Goal: Task Accomplishment & Management: Complete application form

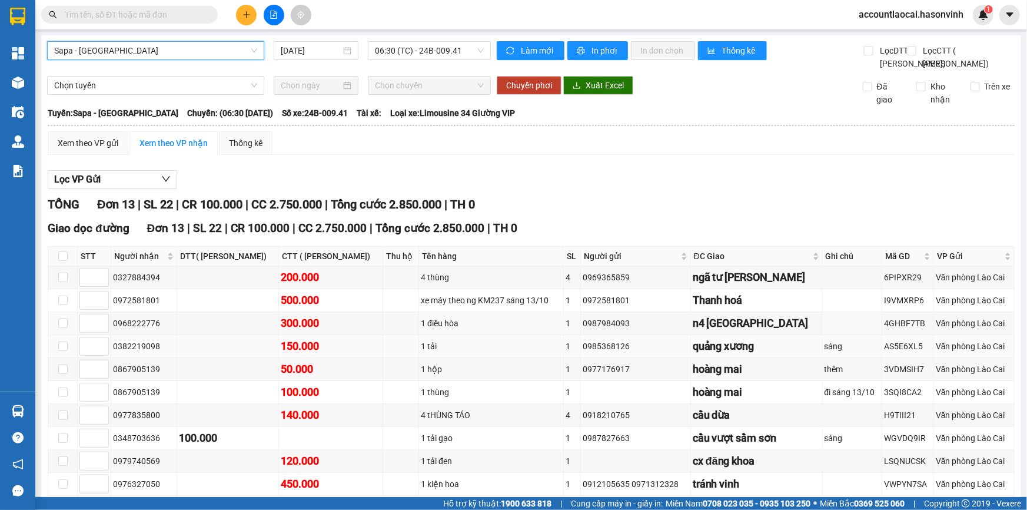
scroll to position [164, 0]
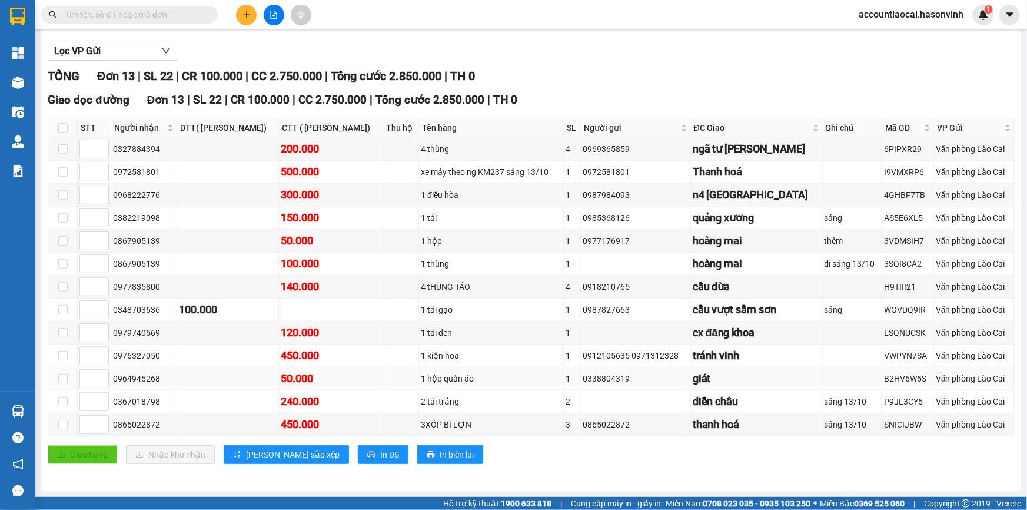
drag, startPoint x: 167, startPoint y: 380, endPoint x: 112, endPoint y: 386, distance: 55.1
click at [112, 386] on td "0964945268" at bounding box center [144, 378] width 66 height 23
copy div "0964945268"
click at [98, 15] on input "text" at bounding box center [134, 14] width 139 height 13
paste input "0964945268"
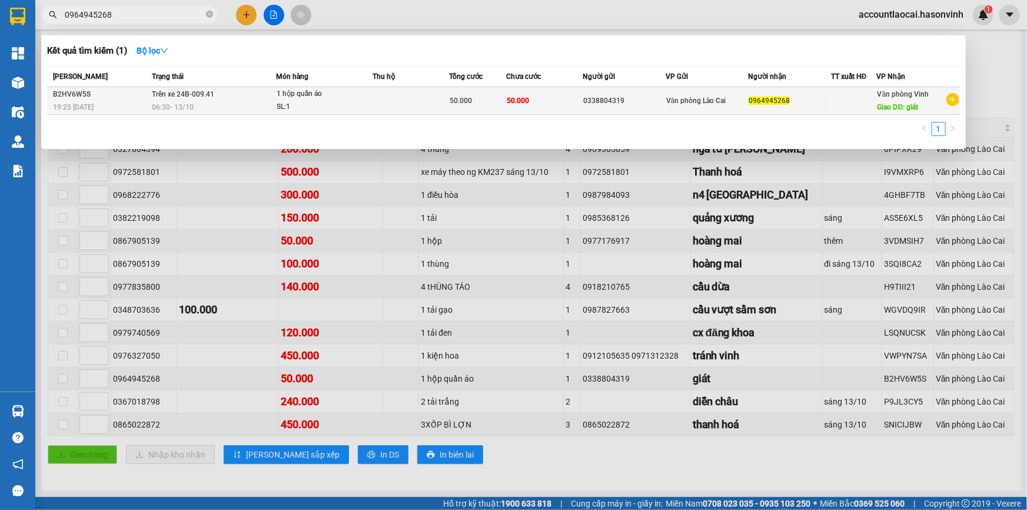
type input "0964945268"
click at [334, 101] on div "SL: 1" at bounding box center [321, 107] width 88 height 13
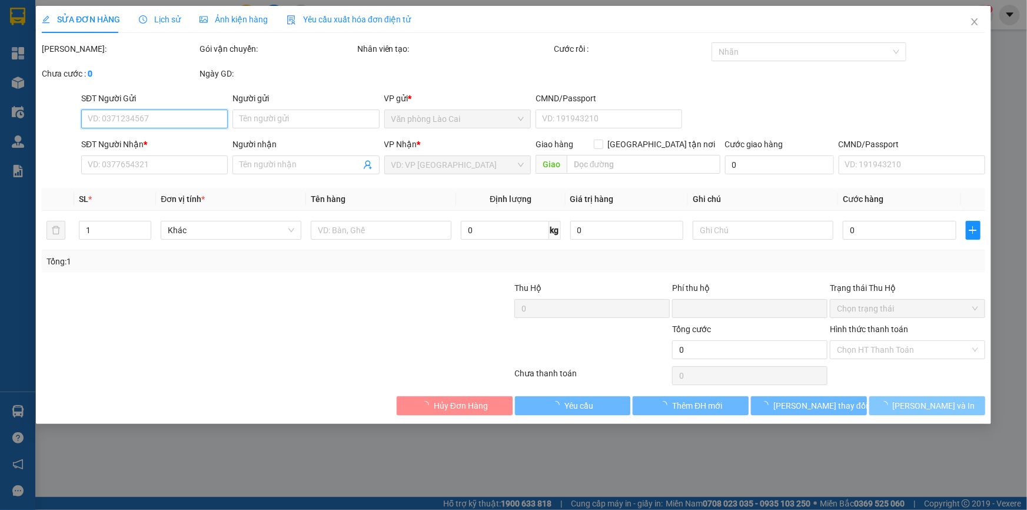
type input "0338804319"
type input "0964945268"
type input "giát"
type input "0"
type input "50.000"
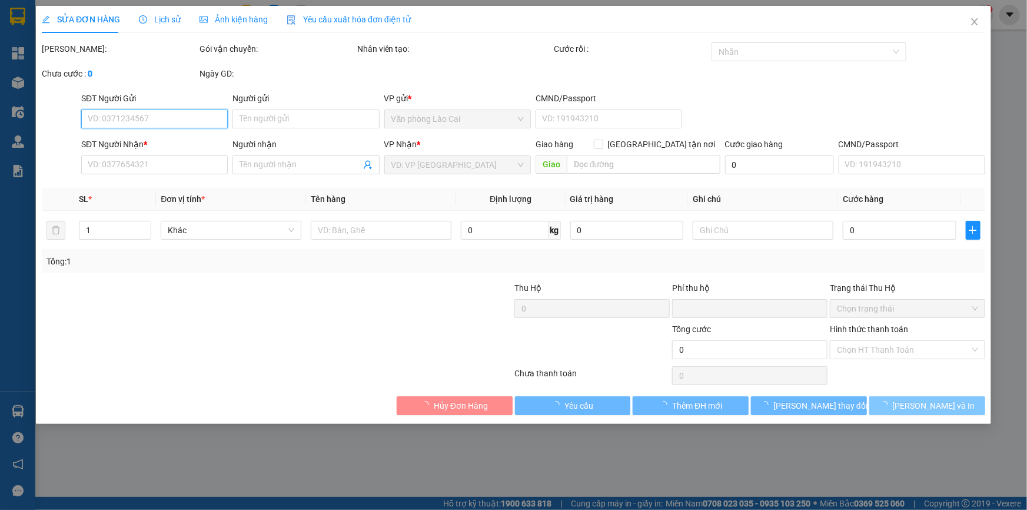
type input "50.000"
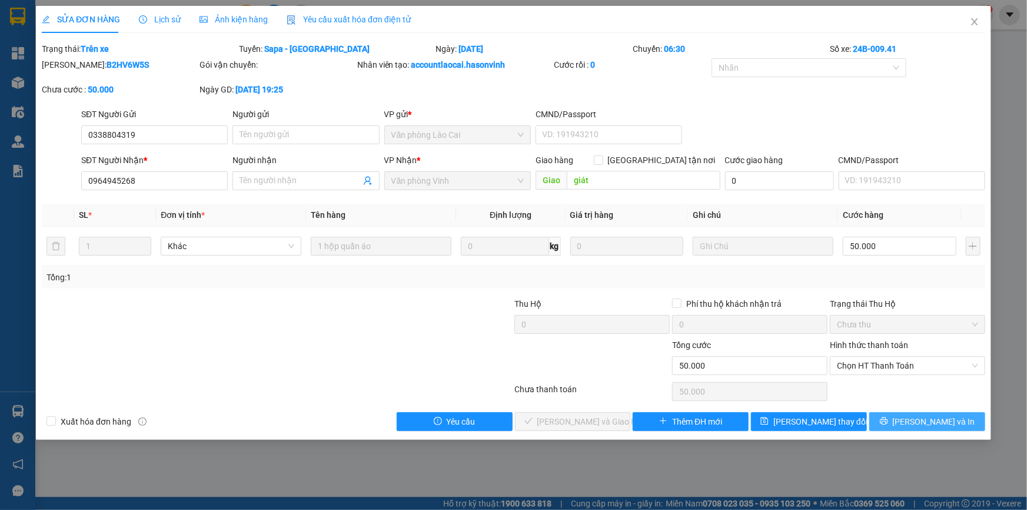
click at [925, 420] on span "[PERSON_NAME] và In" at bounding box center [934, 421] width 82 height 13
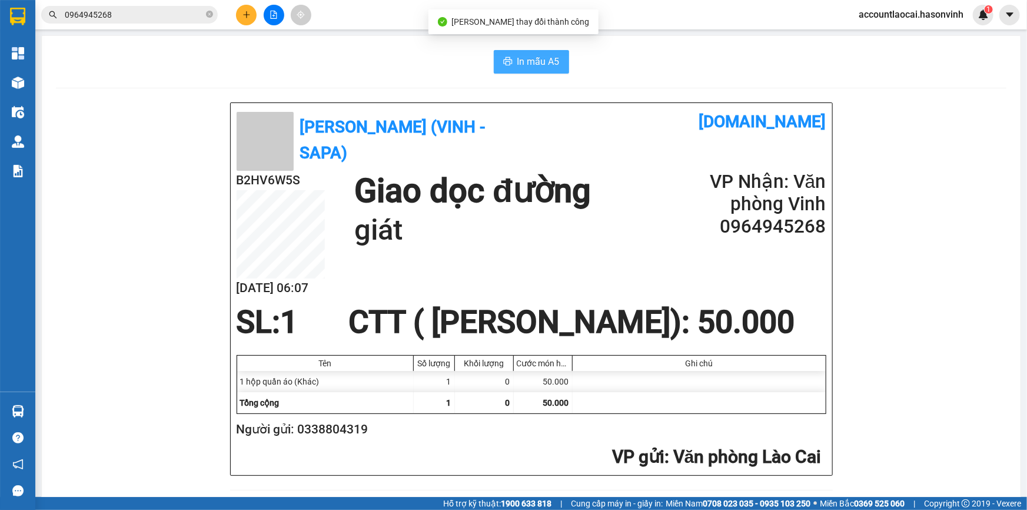
click at [531, 58] on span "In mẫu A5" at bounding box center [538, 61] width 42 height 15
click at [347, 5] on div "Kết quả tìm kiếm ( 1 ) Bộ lọc Mã ĐH Trạng thái Món hàng Thu hộ Tổng cước Chưa c…" at bounding box center [513, 14] width 1027 height 29
click at [268, 16] on button at bounding box center [274, 15] width 21 height 21
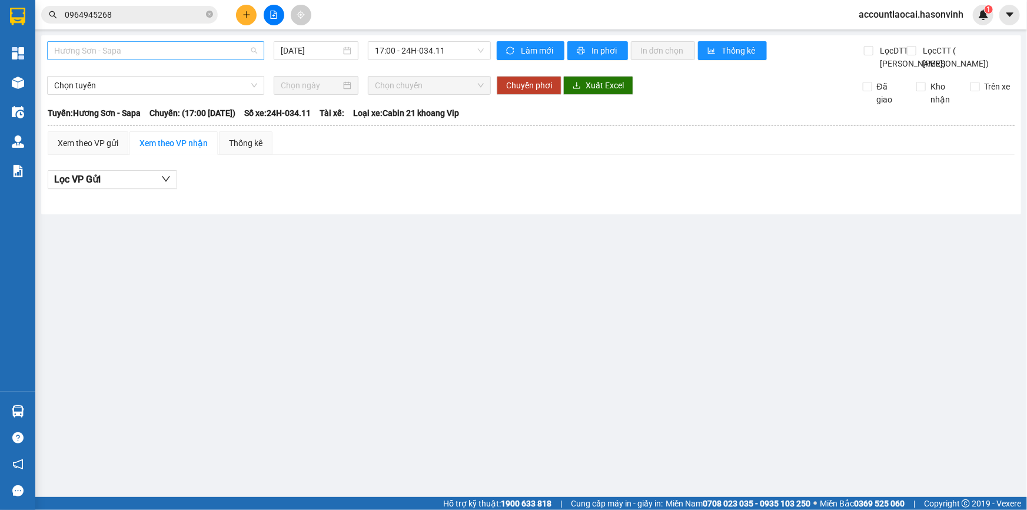
click at [160, 48] on span "Hương Sơn - Sapa" at bounding box center [155, 51] width 203 height 18
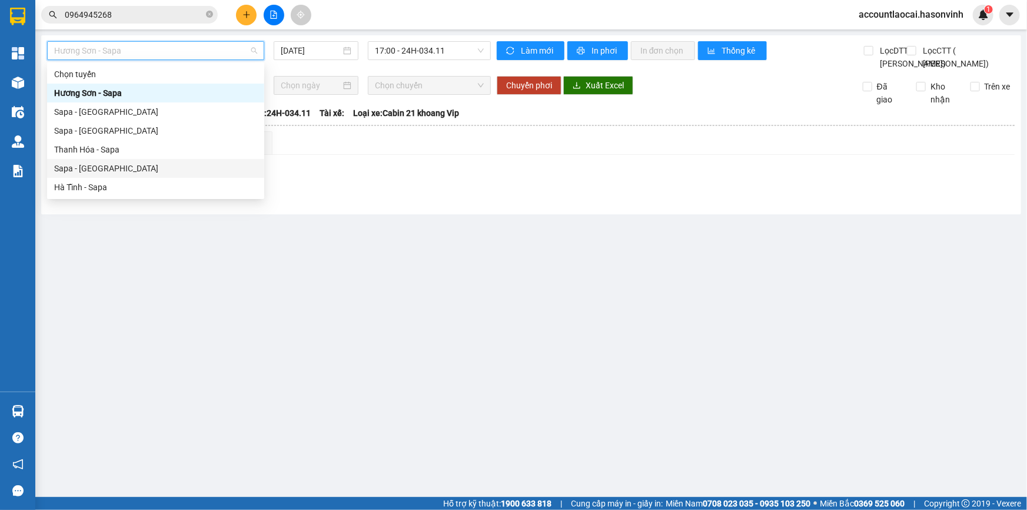
click at [91, 171] on div "Sapa - [GEOGRAPHIC_DATA]" at bounding box center [155, 168] width 203 height 13
type input "[DATE]"
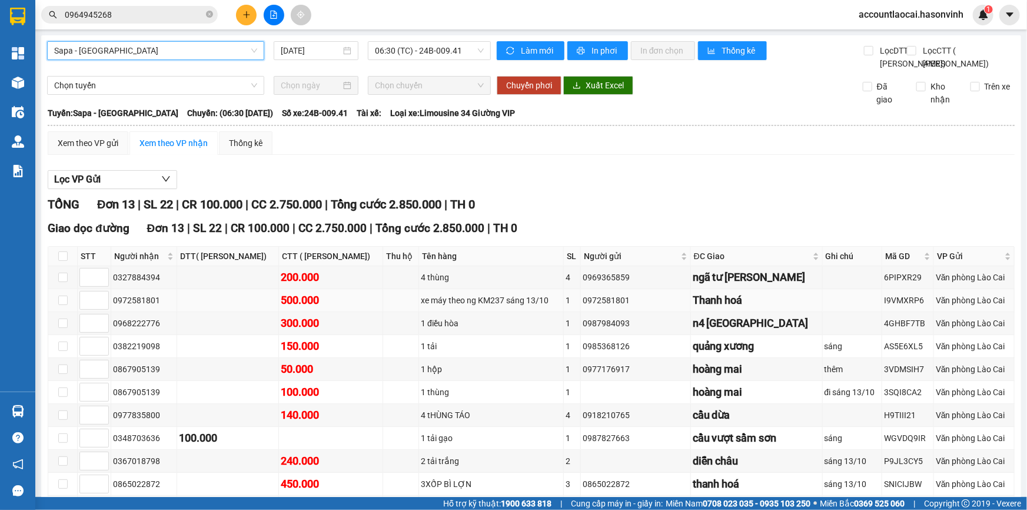
scroll to position [164, 0]
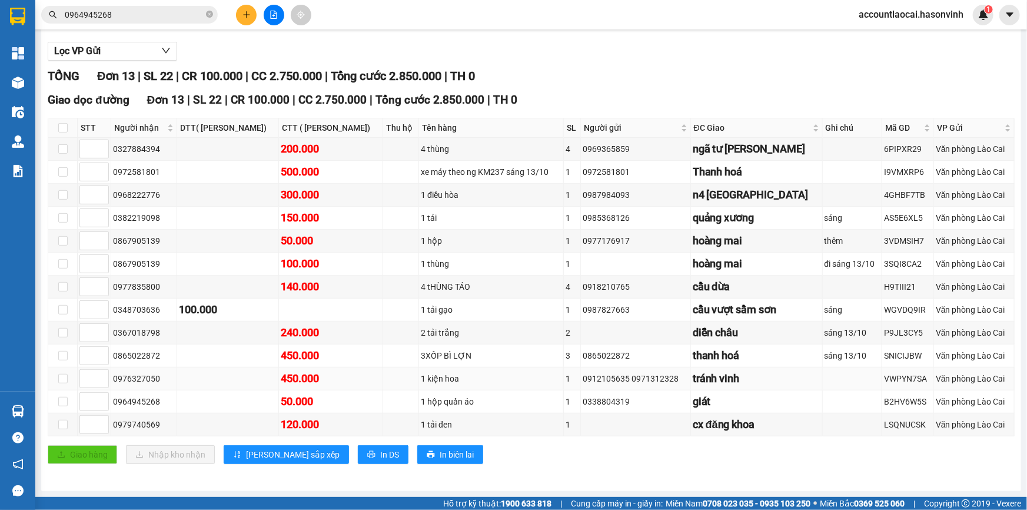
drag, startPoint x: 158, startPoint y: 379, endPoint x: 113, endPoint y: 385, distance: 45.7
click at [113, 385] on div "0976327050" at bounding box center [144, 378] width 62 height 13
copy div "0976327050"
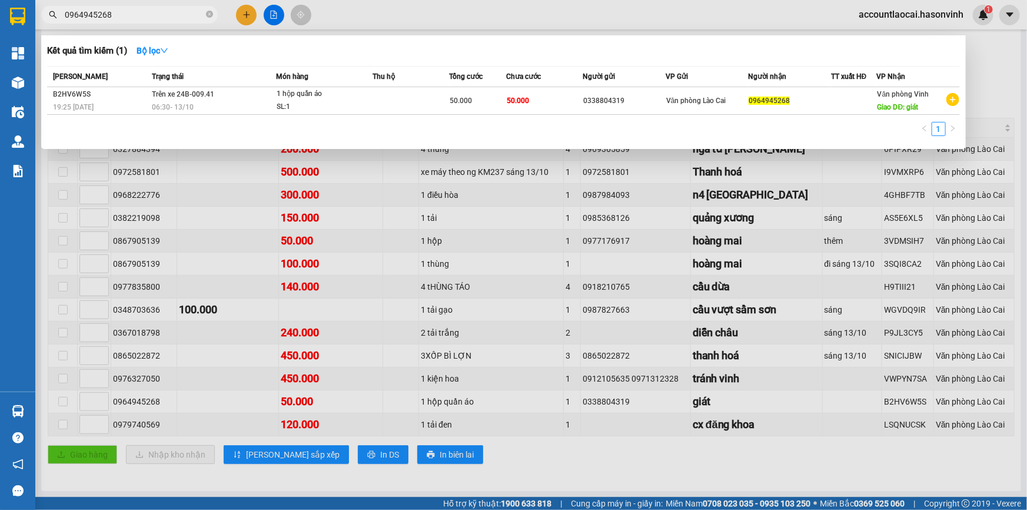
click at [108, 17] on input "0964945268" at bounding box center [134, 14] width 139 height 13
drag, startPoint x: 116, startPoint y: 13, endPoint x: 57, endPoint y: 10, distance: 58.9
click at [57, 10] on span "0964945268" at bounding box center [129, 15] width 177 height 18
paste input "76327050"
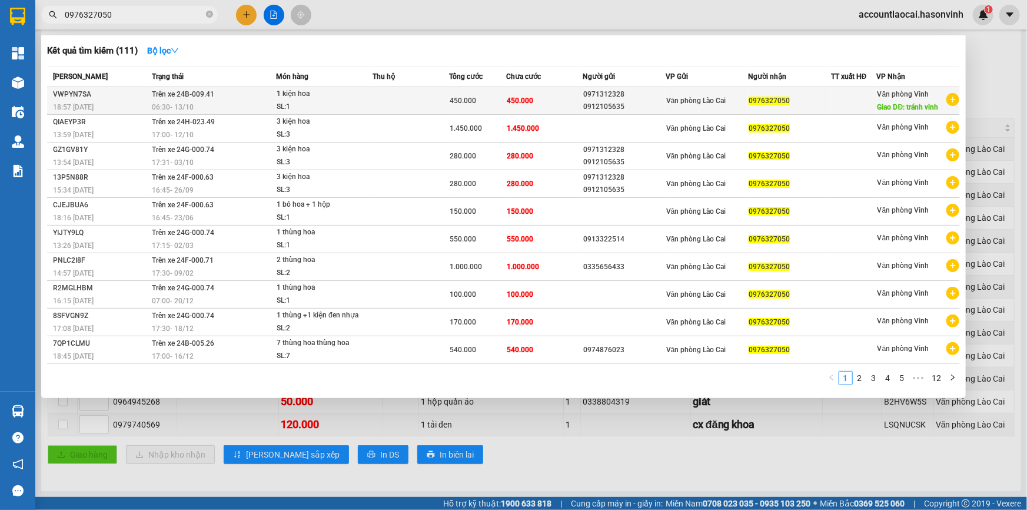
type input "0976327050"
click at [228, 94] on td "Trên xe 24B-009.41 06:30 [DATE]" at bounding box center [212, 101] width 127 height 28
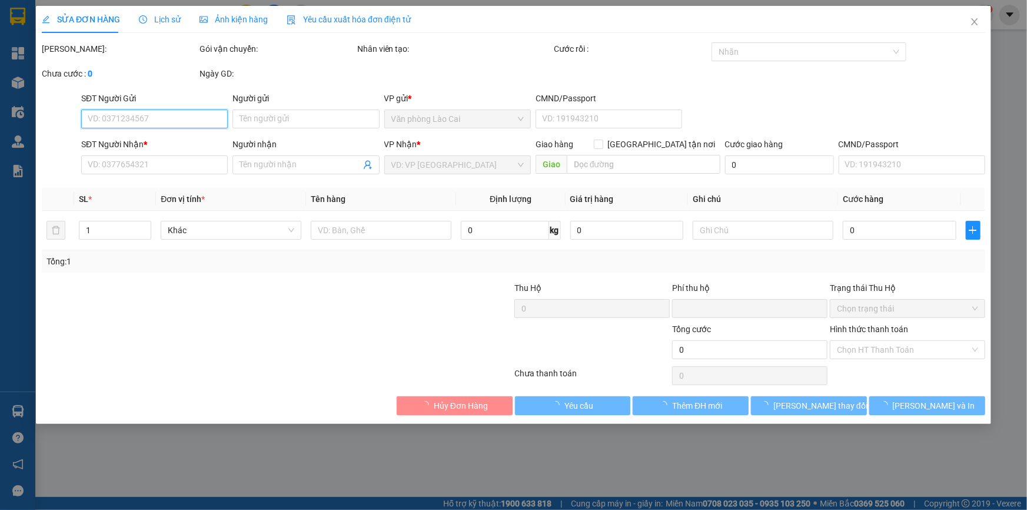
type input "0971312328"
type input "0912105635"
type input "0976327050"
type input "tránh vinh"
type input "0"
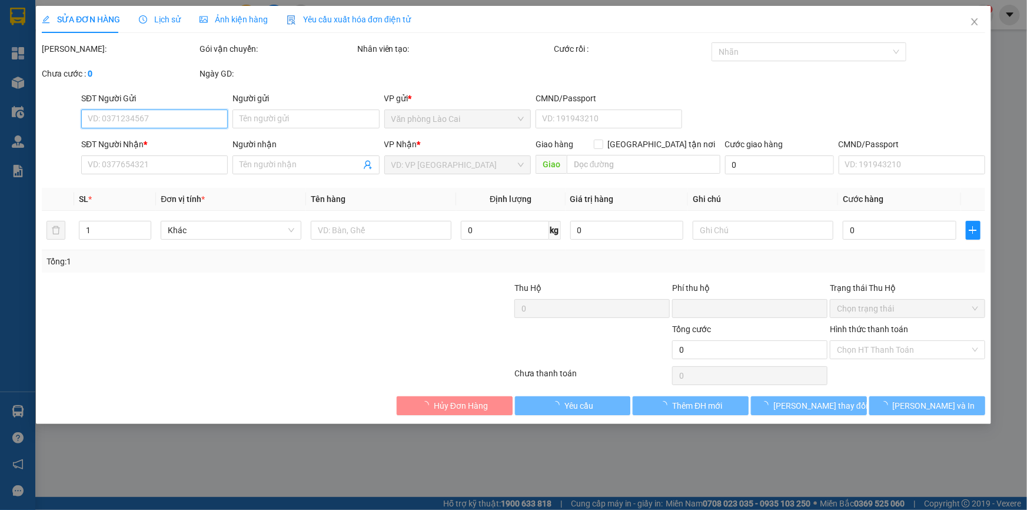
type input "450.000"
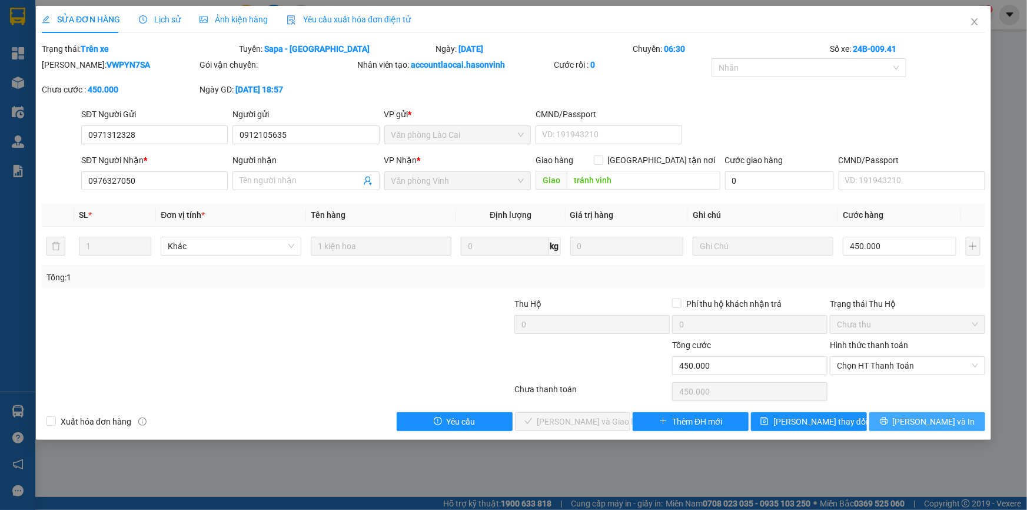
click at [923, 422] on span "[PERSON_NAME] và In" at bounding box center [934, 421] width 82 height 13
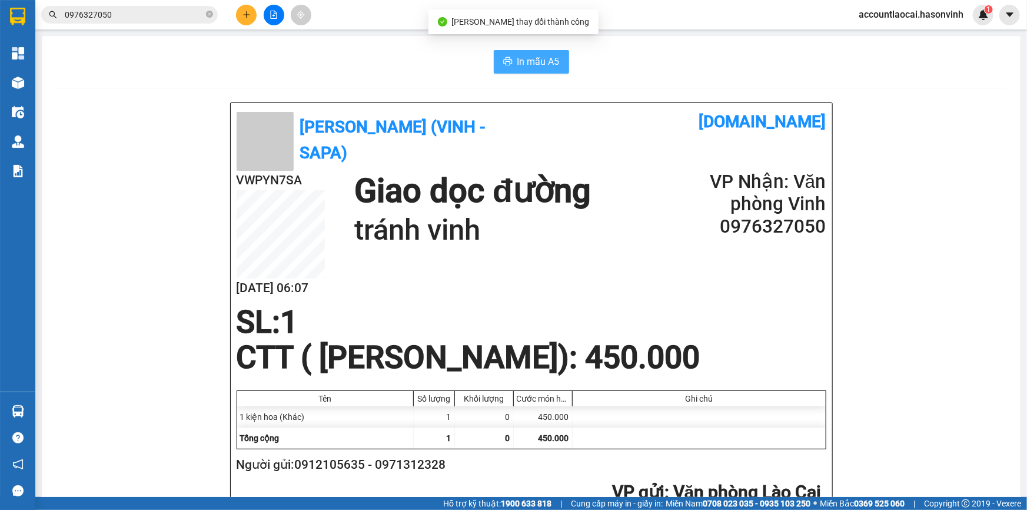
click at [525, 59] on span "In mẫu A5" at bounding box center [538, 61] width 42 height 15
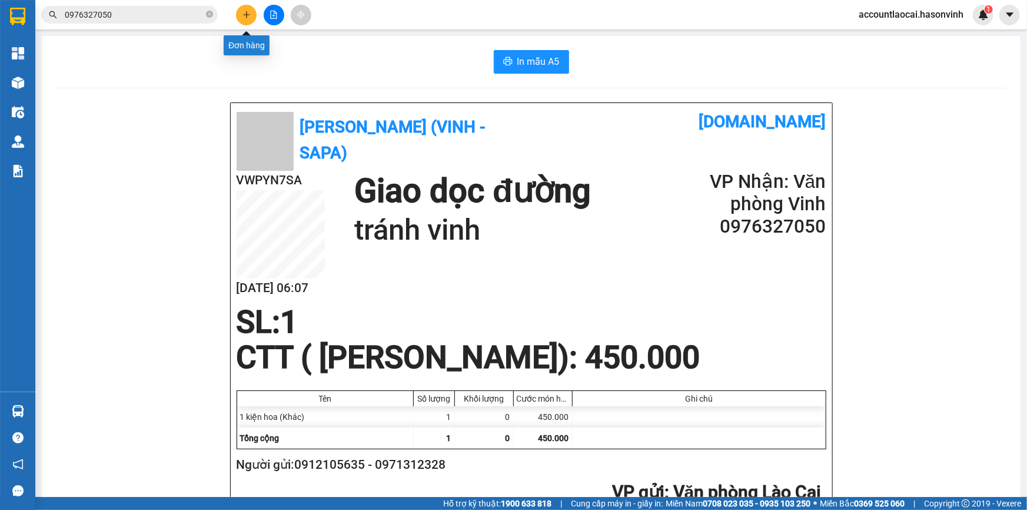
click at [244, 16] on icon "plus" at bounding box center [246, 15] width 8 height 8
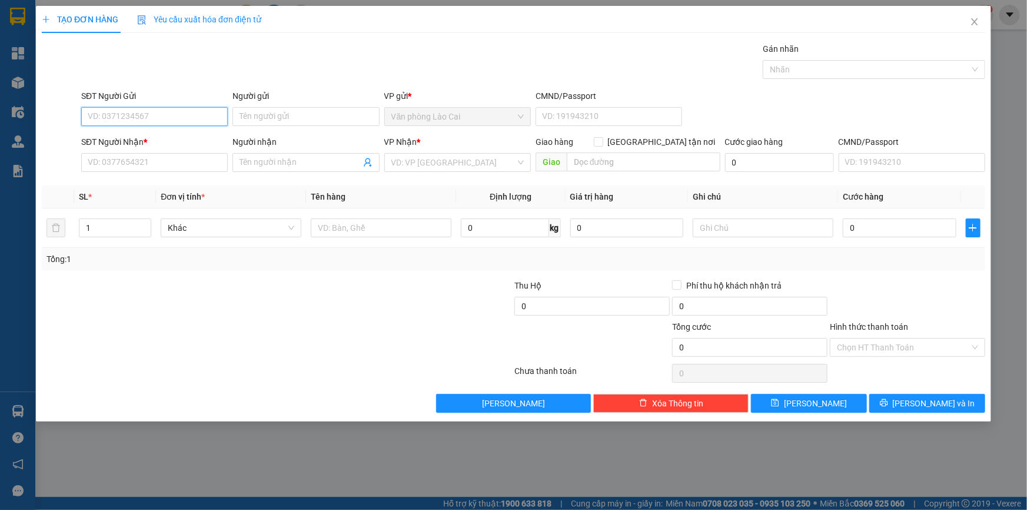
click at [148, 113] on input "SĐT Người Gửi" at bounding box center [154, 116] width 147 height 19
click at [140, 116] on input "SĐT Người Gửi" at bounding box center [154, 116] width 147 height 19
type input "5030"
click at [140, 116] on input "5030" at bounding box center [154, 116] width 147 height 19
drag, startPoint x: 140, startPoint y: 116, endPoint x: 0, endPoint y: 118, distance: 140.1
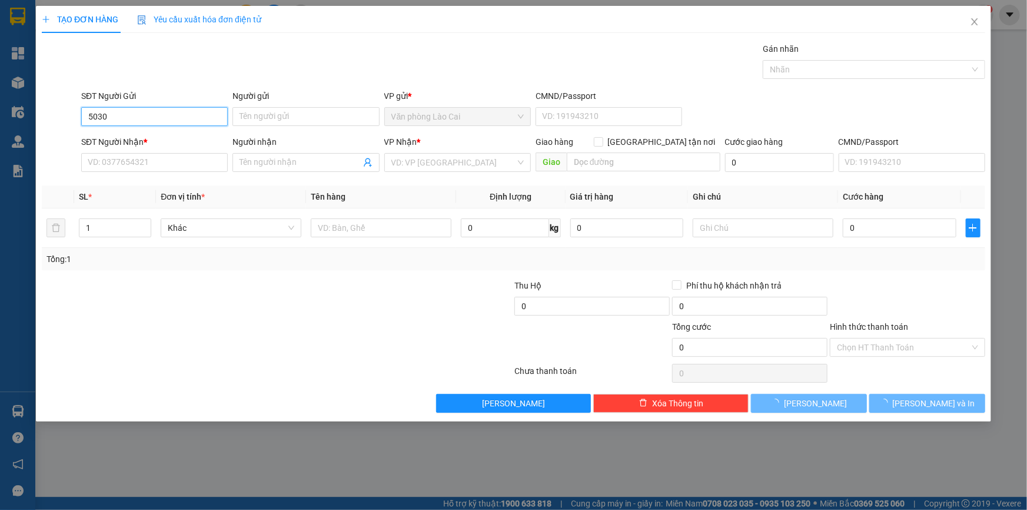
click at [0, 118] on div "TẠO ĐƠN HÀNG Yêu cầu xuất hóa đơn điện tử Transit Pickup Surcharge Ids Transit …" at bounding box center [513, 255] width 1027 height 510
click at [121, 115] on input "SĐT Người Gửi" at bounding box center [154, 116] width 147 height 19
click at [164, 108] on input "SĐT Người Gửi" at bounding box center [154, 116] width 147 height 19
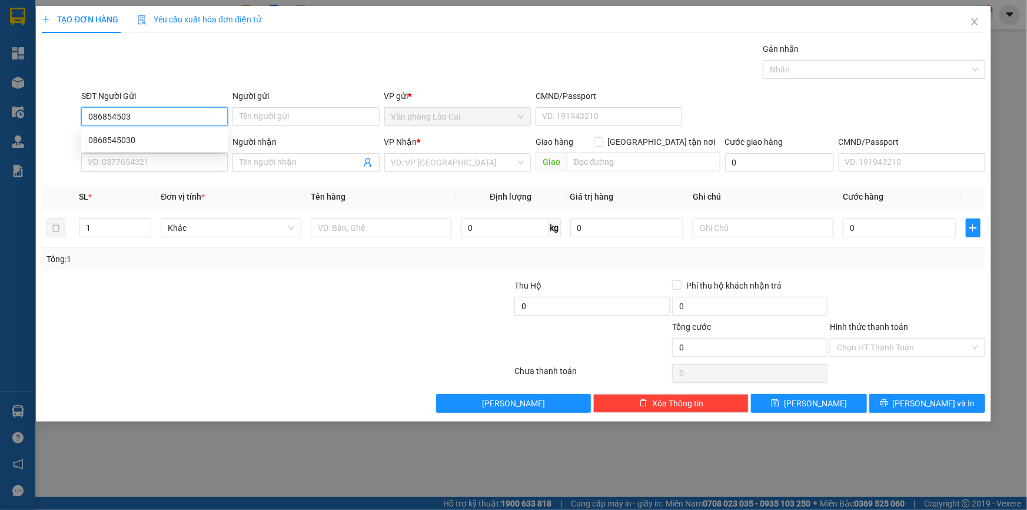
type input "0868545030"
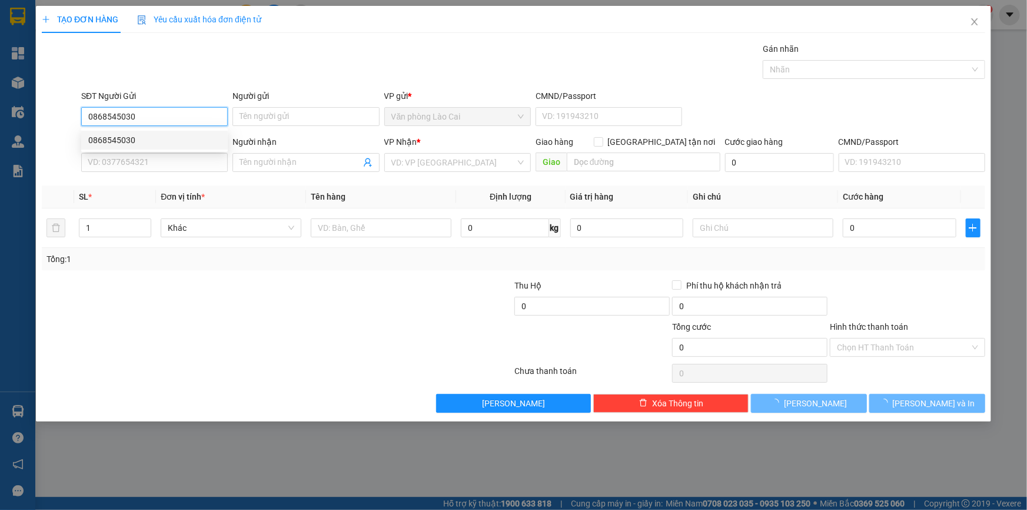
click at [119, 140] on div "0868545030" at bounding box center [154, 140] width 132 height 13
type input "0367018798"
type input "diễn châu"
type input "300.000"
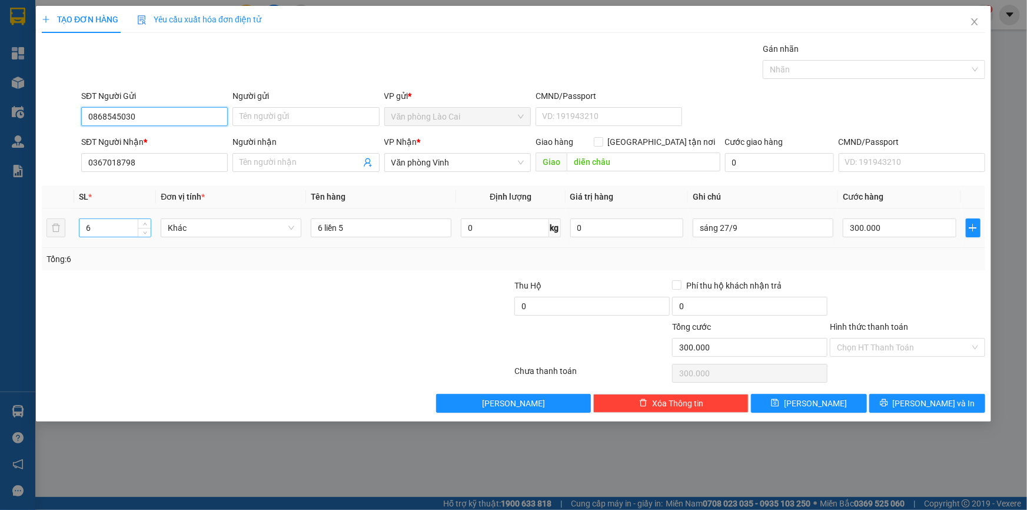
type input "0868545030"
click at [84, 226] on input "6" at bounding box center [114, 228] width 71 height 18
click at [95, 229] on input "6" at bounding box center [114, 228] width 71 height 18
type input "1"
drag, startPoint x: 370, startPoint y: 234, endPoint x: 297, endPoint y: 225, distance: 72.9
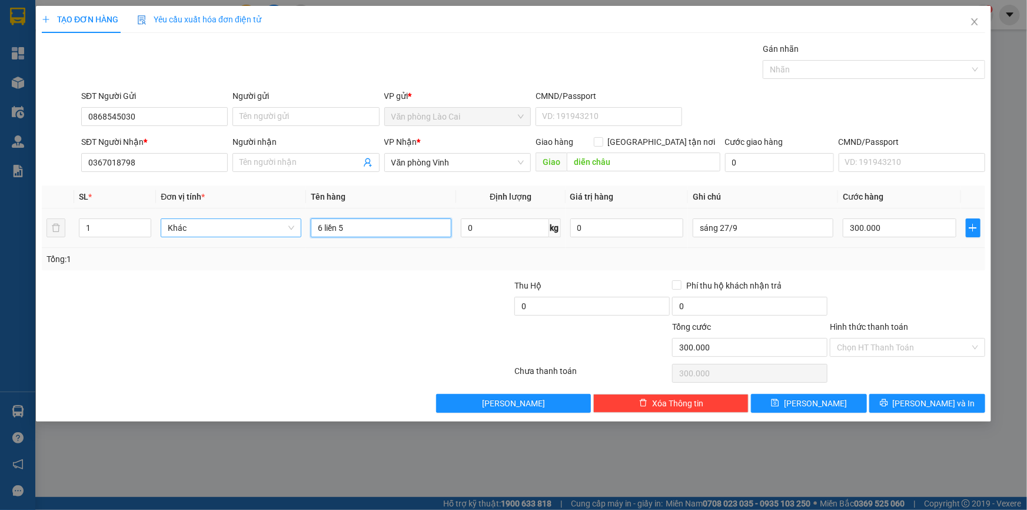
click at [297, 225] on tr "1 Khác 6 liền 5 0 kg 0 sáng 27/9 300.000" at bounding box center [513, 227] width 943 height 39
type input "1 xốp"
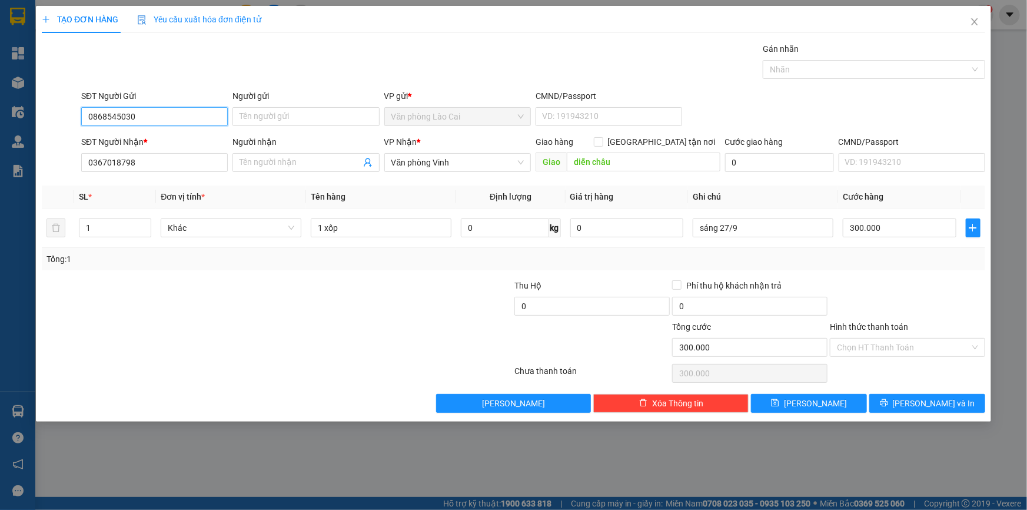
drag, startPoint x: 147, startPoint y: 112, endPoint x: 89, endPoint y: 117, distance: 57.9
click at [89, 117] on input "0868545030" at bounding box center [154, 116] width 147 height 19
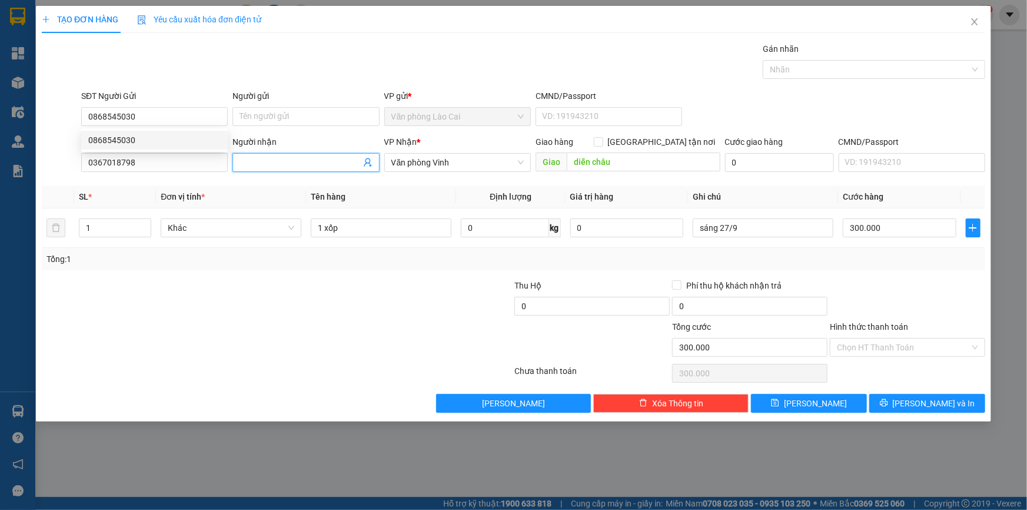
click at [270, 164] on input "Người nhận" at bounding box center [300, 162] width 121 height 13
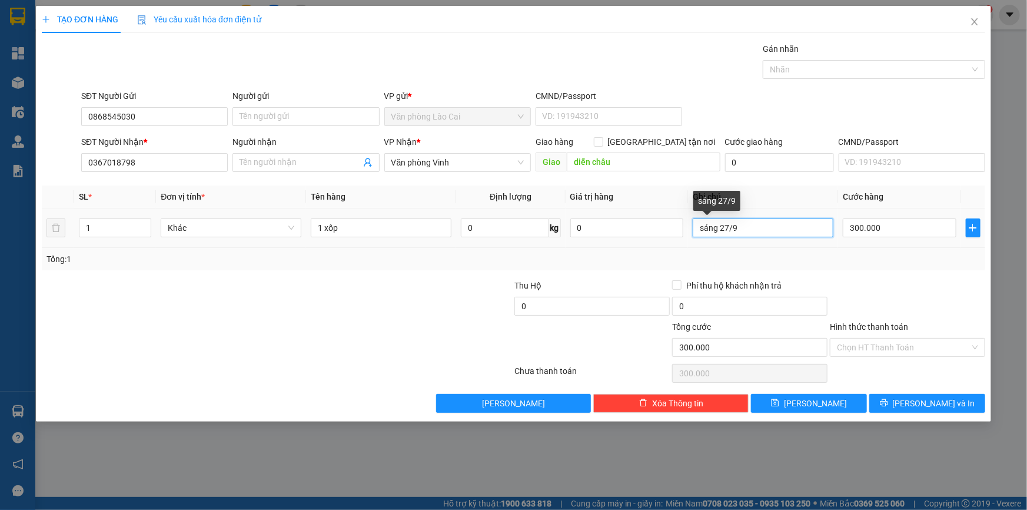
click at [757, 225] on input "sáng 27/9" at bounding box center [763, 227] width 141 height 19
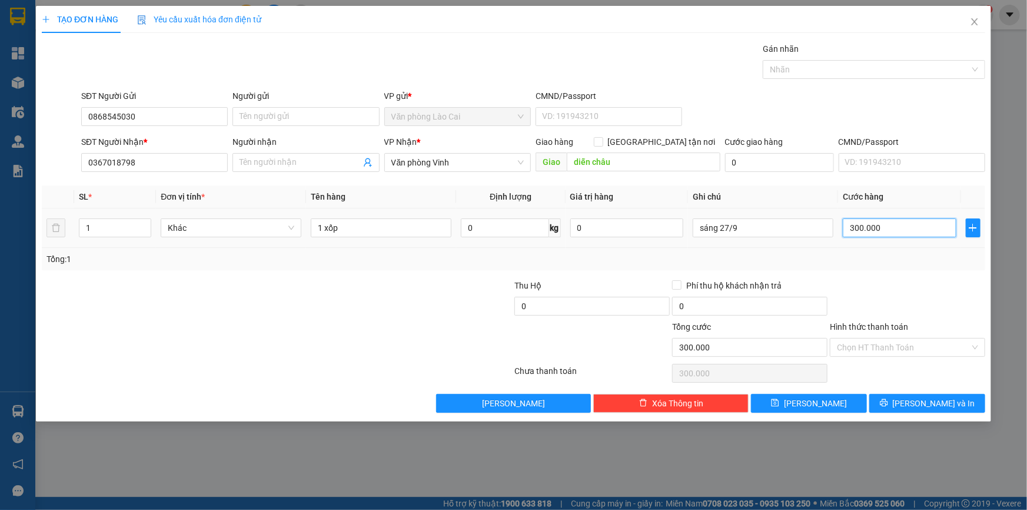
click at [901, 232] on input "300.000" at bounding box center [900, 227] width 114 height 19
type input "5"
type input "50"
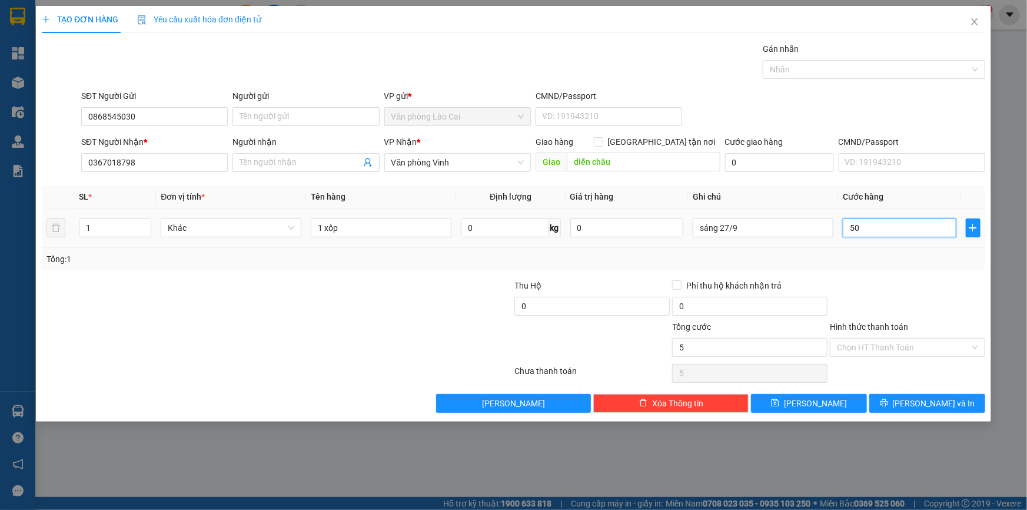
type input "50"
type input "500"
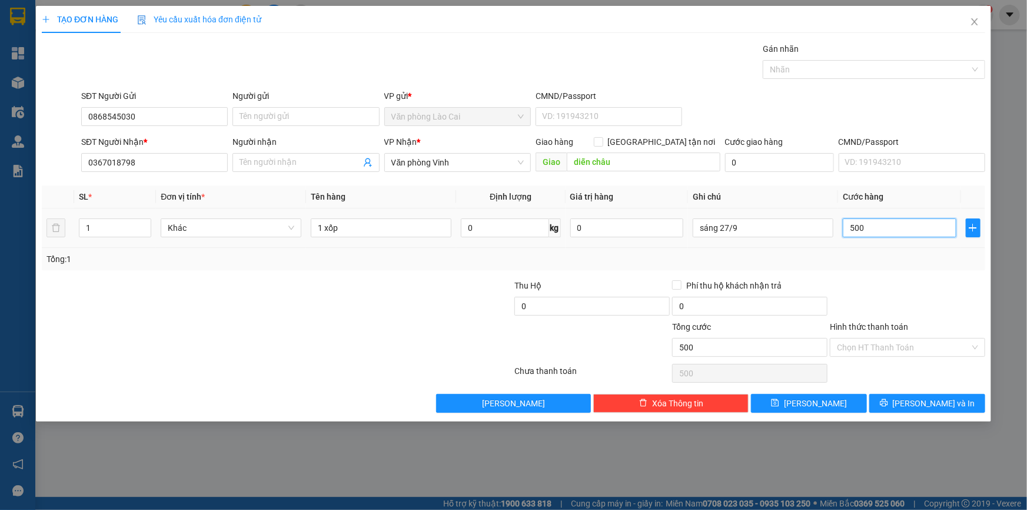
type input "5.000"
type input "50.000"
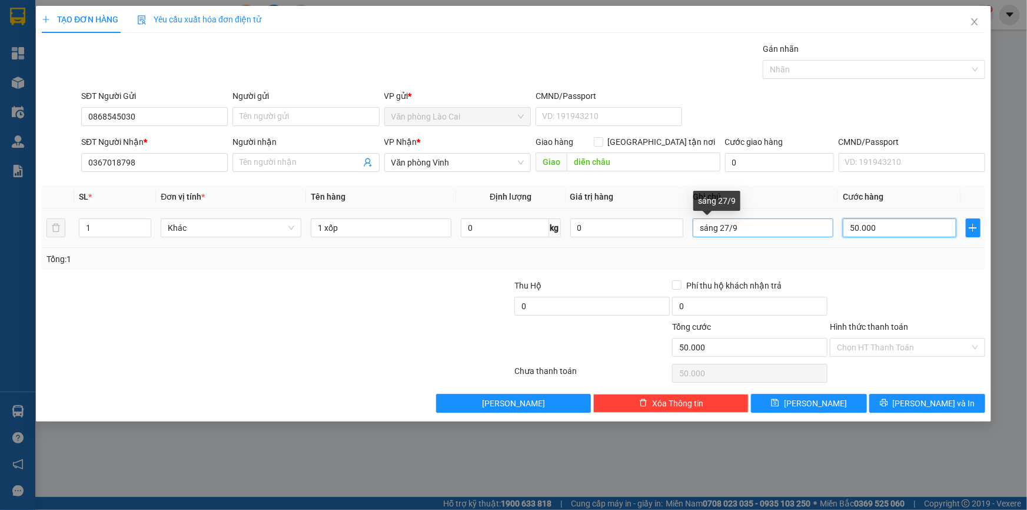
type input "50.000"
drag, startPoint x: 747, startPoint y: 229, endPoint x: 629, endPoint y: 225, distance: 118.9
click at [629, 225] on tr "1 Khác 1 xốp 0 kg 0 sáng 27/9 50.000" at bounding box center [513, 227] width 943 height 39
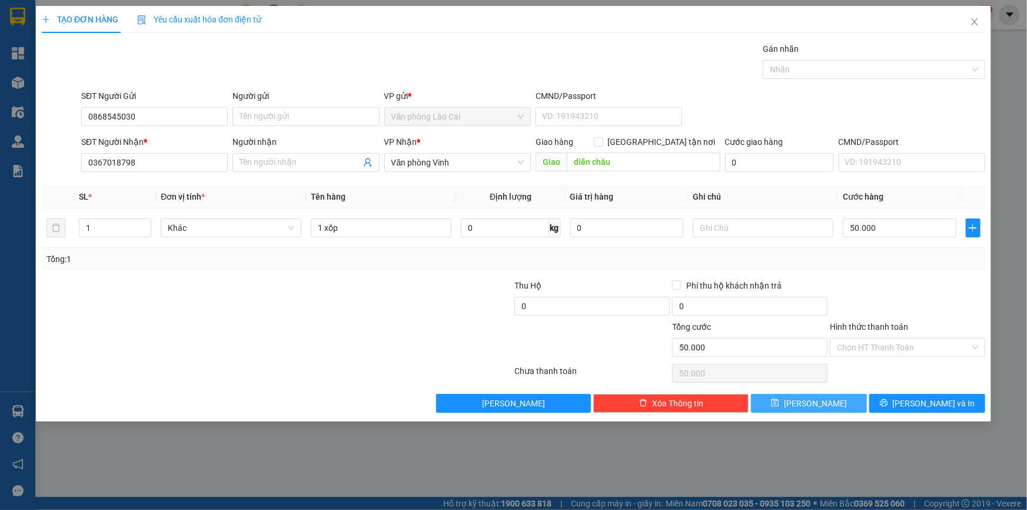
click at [818, 405] on span "[PERSON_NAME]" at bounding box center [815, 403] width 63 height 13
type input "0"
click at [975, 24] on icon "close" at bounding box center [974, 21] width 9 height 9
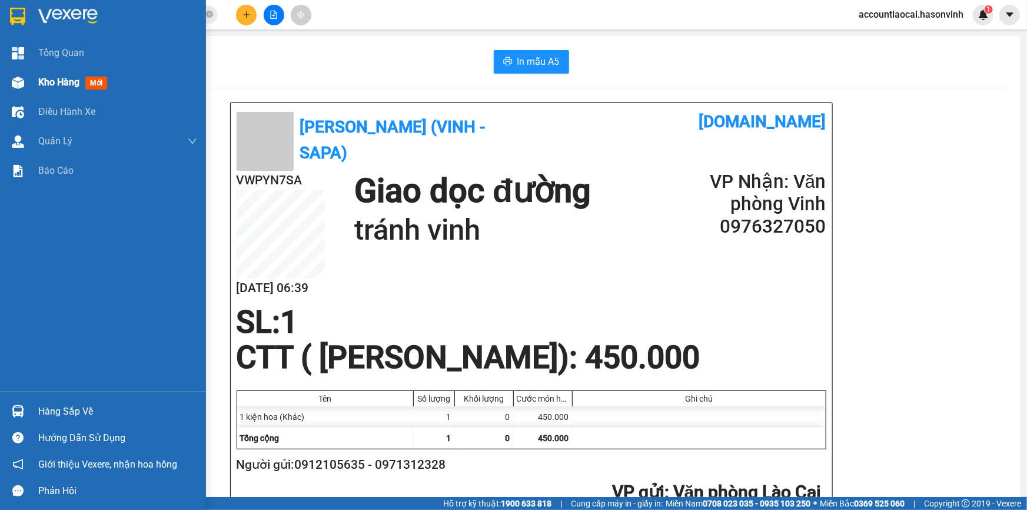
click at [57, 80] on span "Kho hàng" at bounding box center [58, 82] width 41 height 11
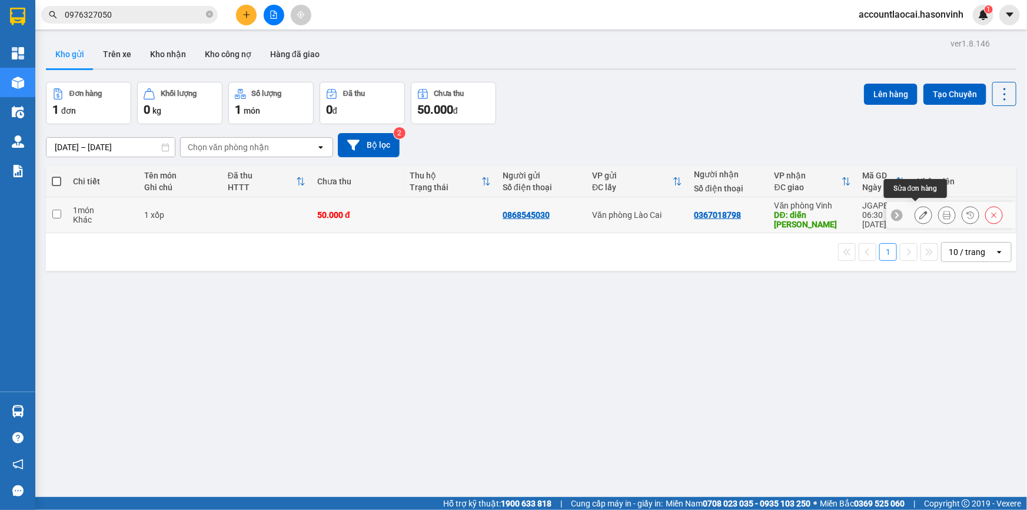
click at [919, 211] on icon at bounding box center [923, 215] width 8 height 8
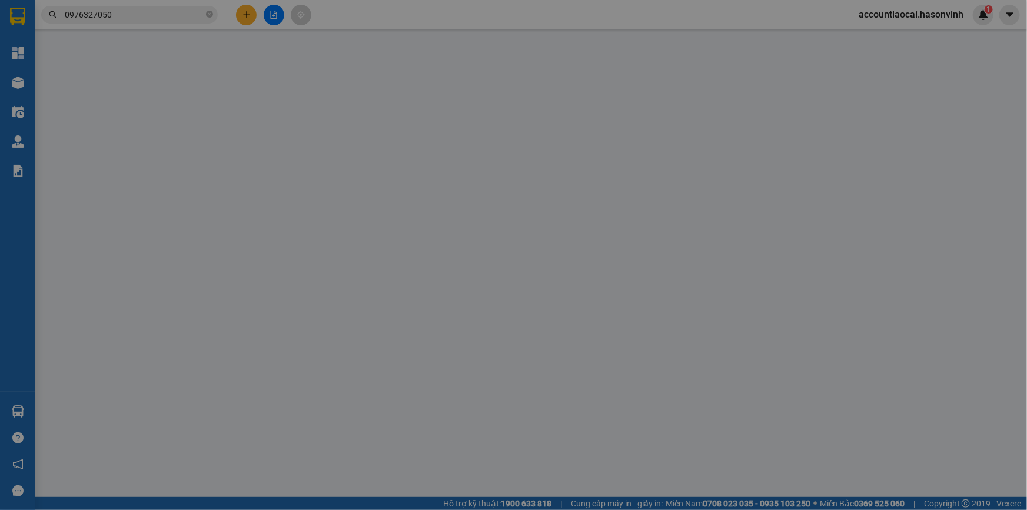
type input "0868545030"
type input "0367018798"
type input "diễn châu"
type input "0"
type input "50.000"
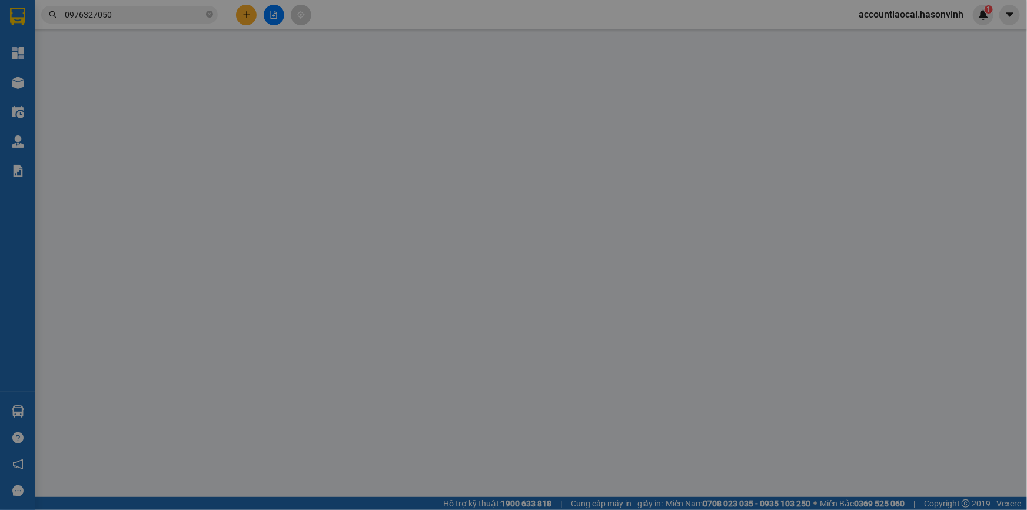
type input "50.000"
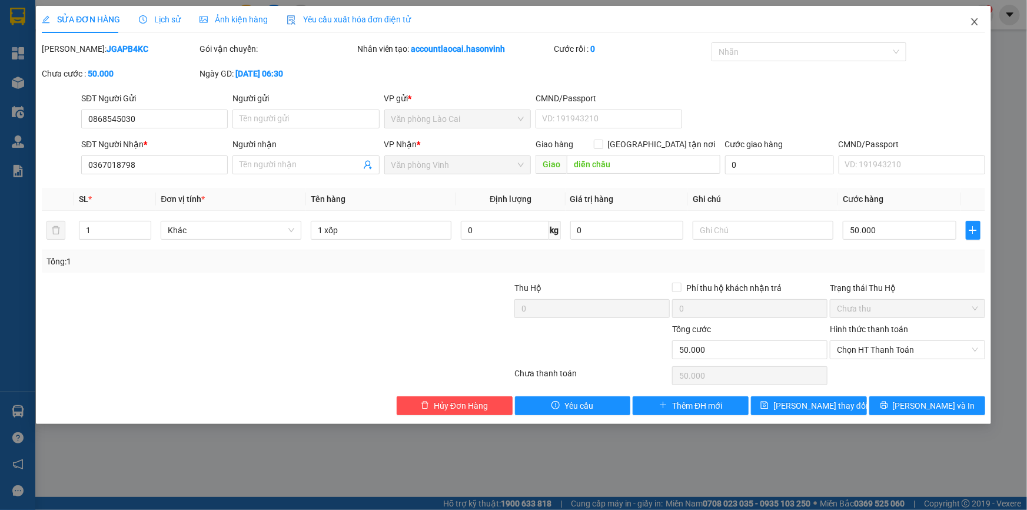
click at [975, 22] on icon "close" at bounding box center [974, 21] width 6 height 7
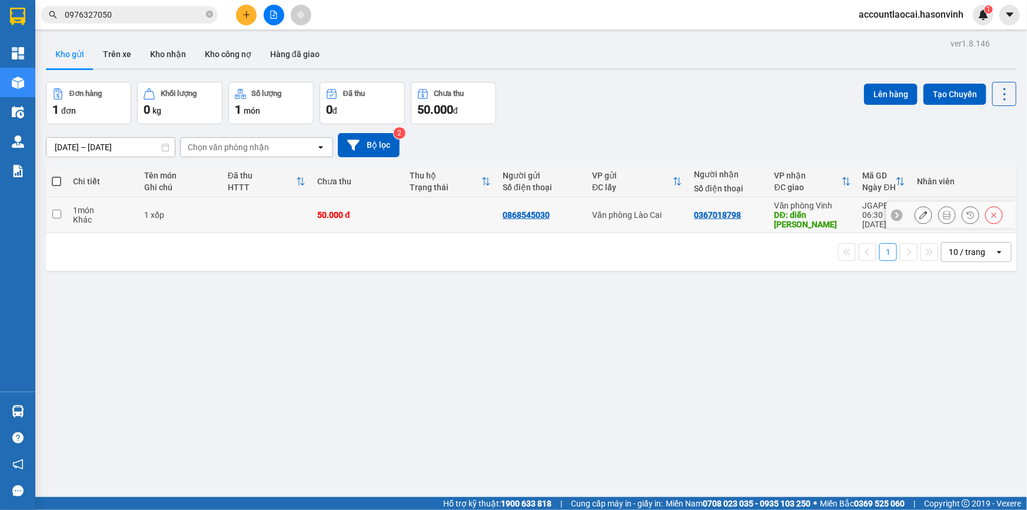
click at [55, 210] on input "checkbox" at bounding box center [56, 214] width 9 height 9
checkbox input "true"
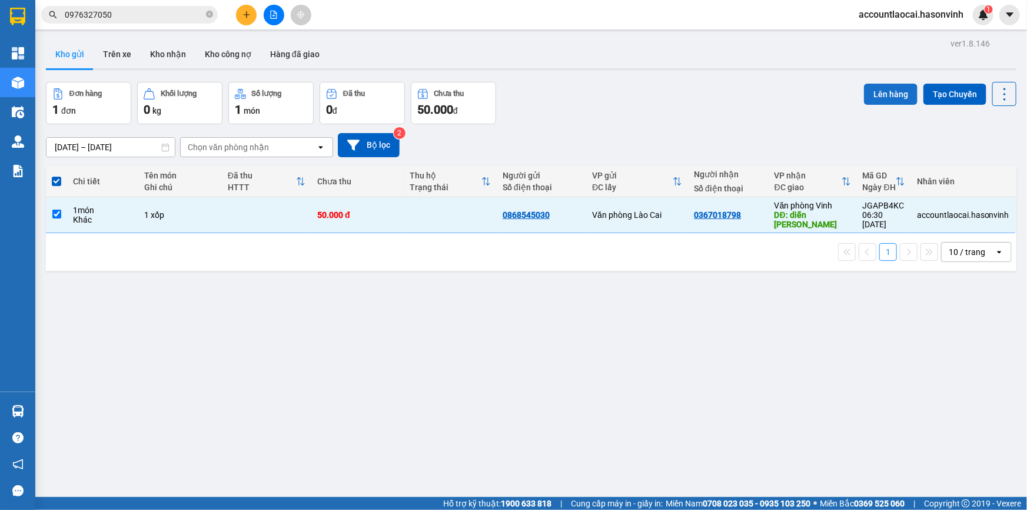
click at [883, 97] on button "Lên hàng" at bounding box center [891, 94] width 54 height 21
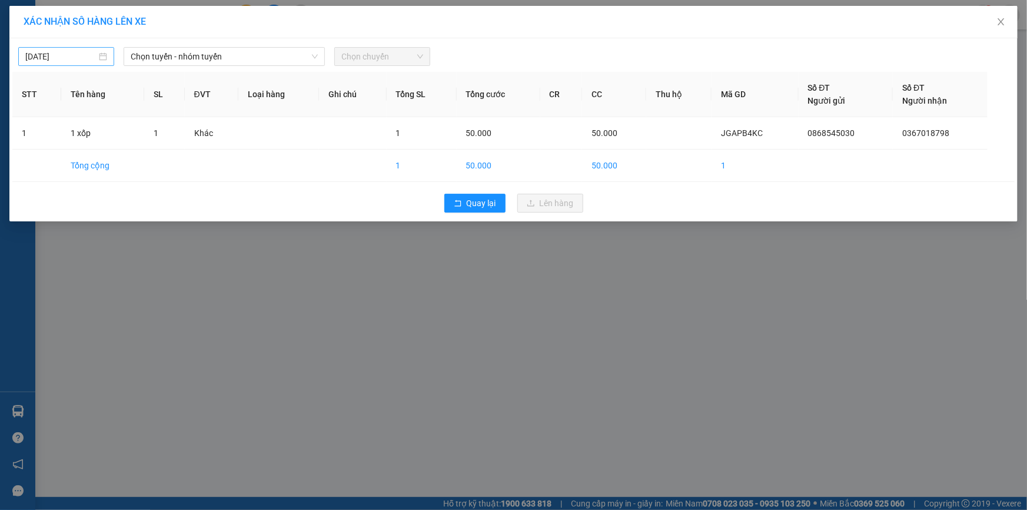
click at [85, 59] on input "[DATE]" at bounding box center [60, 56] width 71 height 13
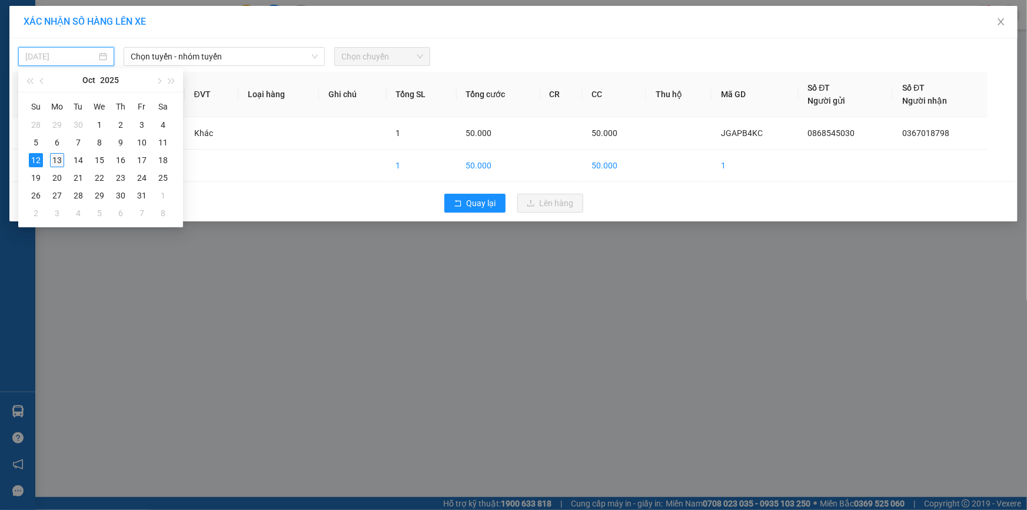
click at [48, 157] on td "13" at bounding box center [56, 160] width 21 height 18
type input "[DATE]"
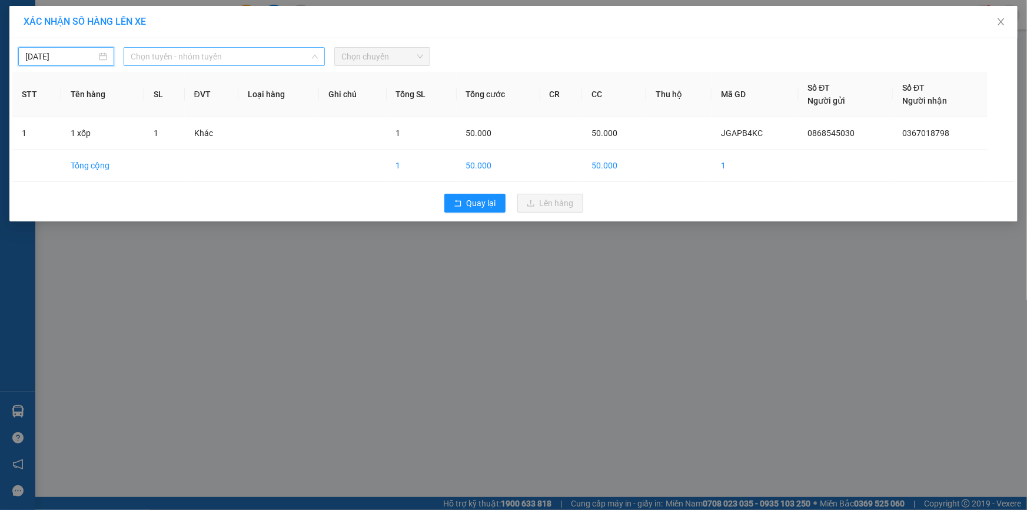
click at [250, 55] on span "Chọn tuyến - nhóm tuyến" at bounding box center [224, 57] width 187 height 18
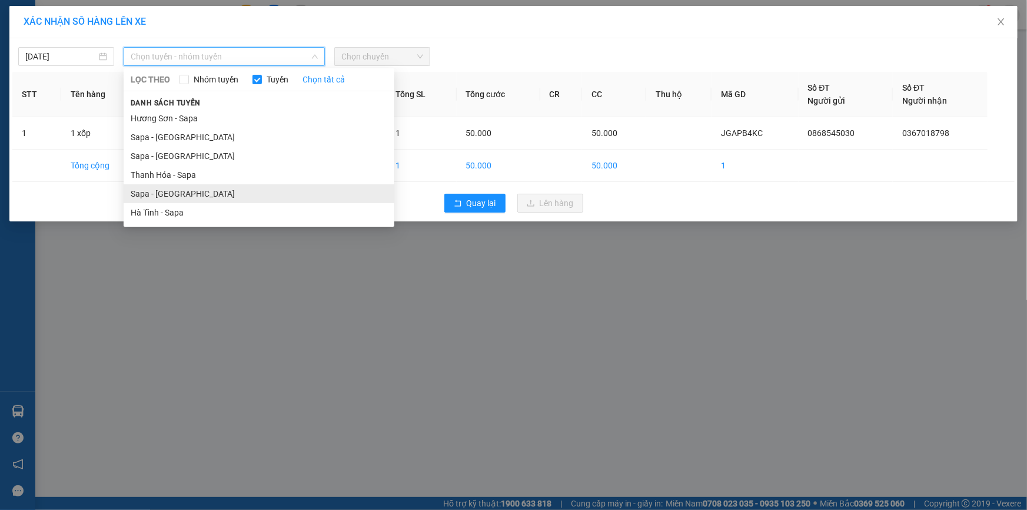
click at [167, 196] on li "Sapa - [GEOGRAPHIC_DATA]" at bounding box center [259, 193] width 271 height 19
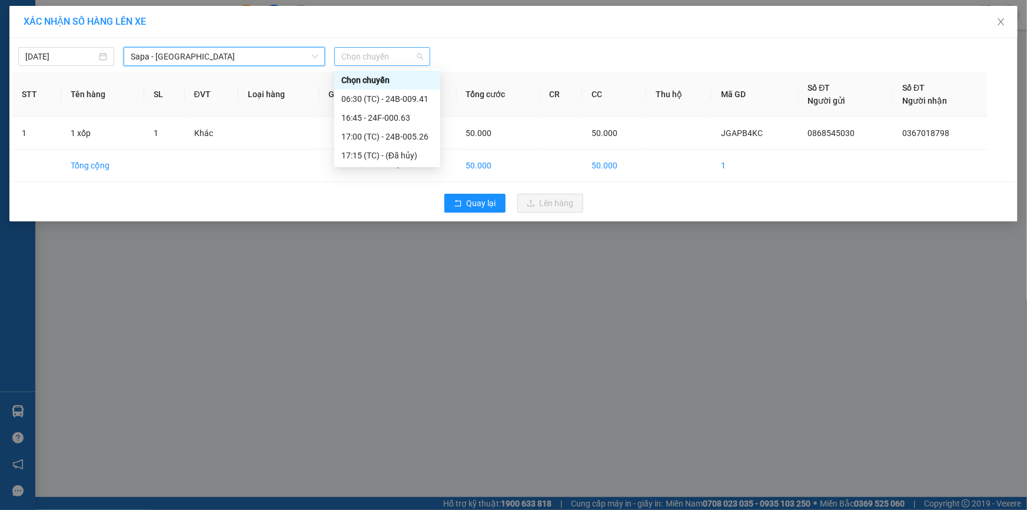
click at [367, 61] on span "Chọn chuyến" at bounding box center [382, 57] width 82 height 18
click at [386, 97] on div "06:30 (TC) - 24B-009.41" at bounding box center [387, 98] width 92 height 13
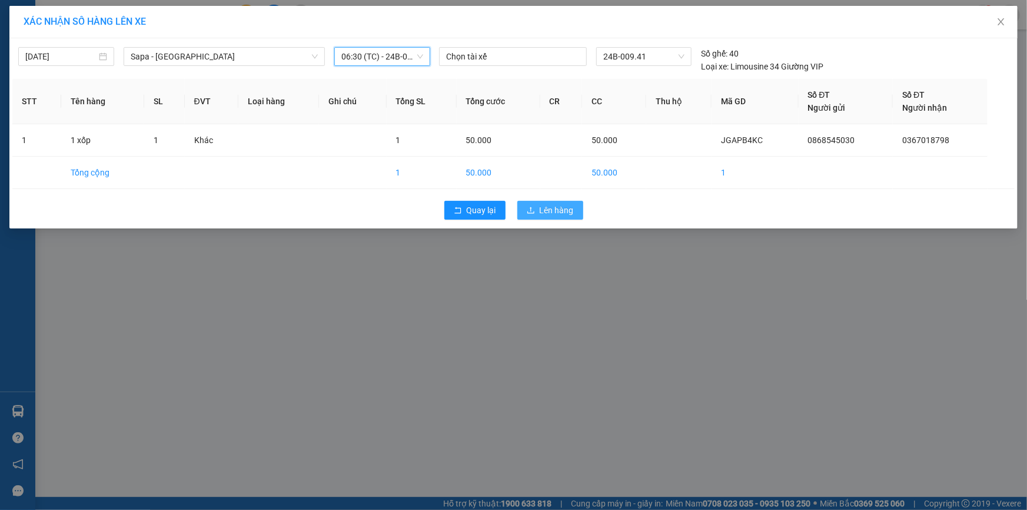
click at [549, 212] on span "Lên hàng" at bounding box center [557, 210] width 34 height 13
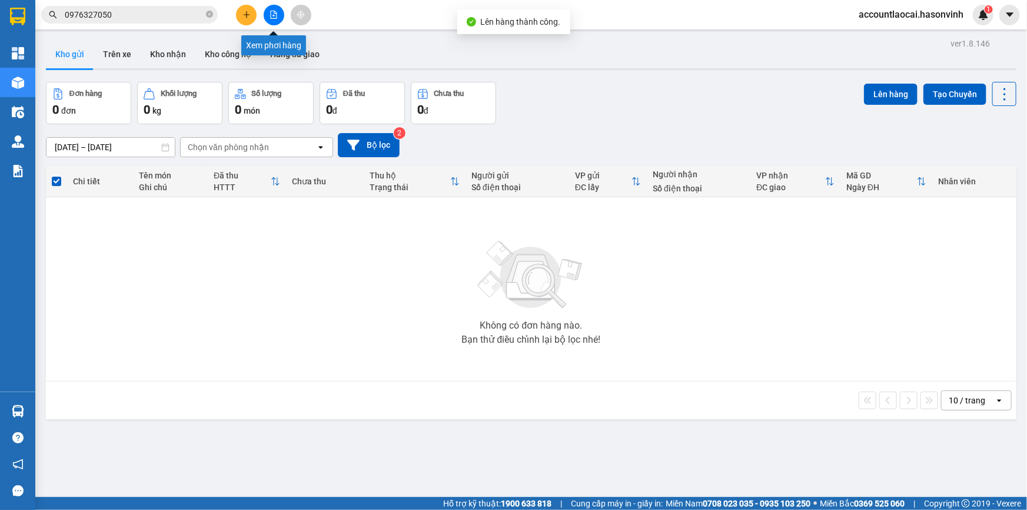
click at [274, 17] on icon "file-add" at bounding box center [274, 15] width 8 height 8
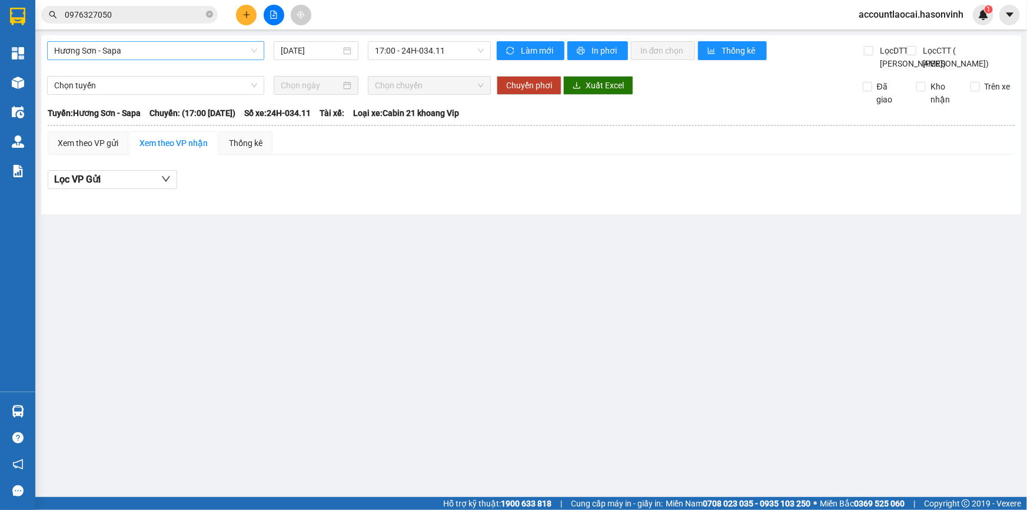
click at [136, 49] on span "Hương Sơn - Sapa" at bounding box center [155, 51] width 203 height 18
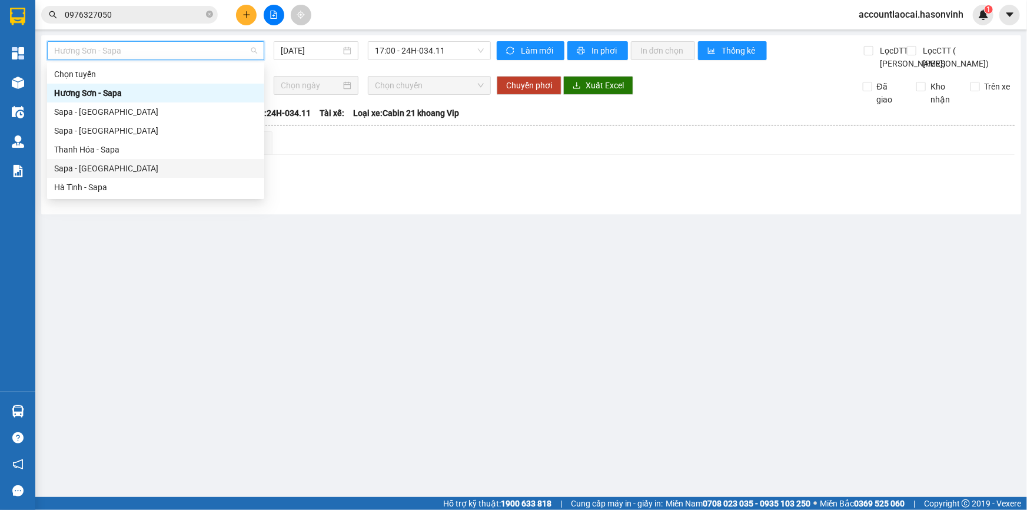
click at [82, 162] on div "Sapa - [GEOGRAPHIC_DATA]" at bounding box center [155, 168] width 203 height 13
type input "[DATE]"
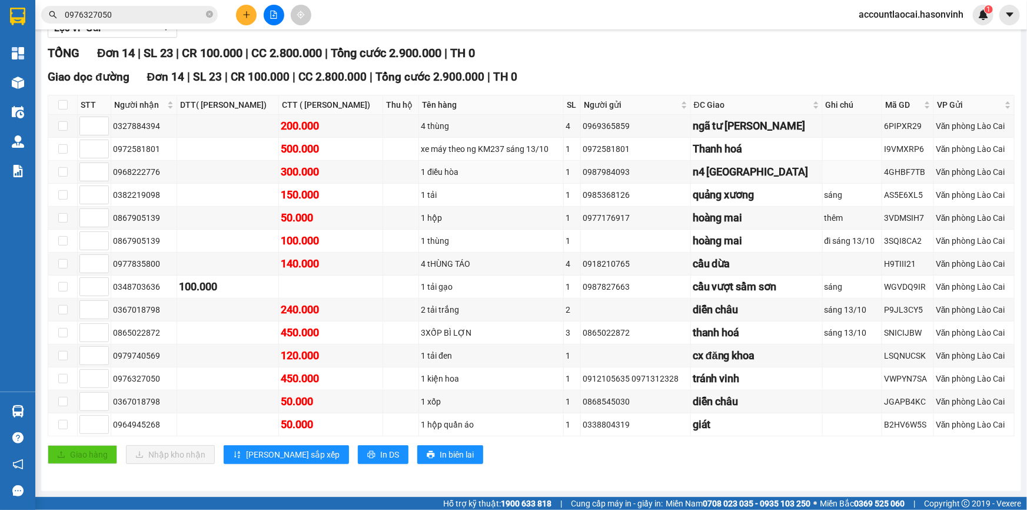
scroll to position [187, 0]
drag, startPoint x: 162, startPoint y: 400, endPoint x: 112, endPoint y: 404, distance: 49.6
click at [113, 404] on div "0367018798" at bounding box center [144, 401] width 62 height 13
copy div "0367018798"
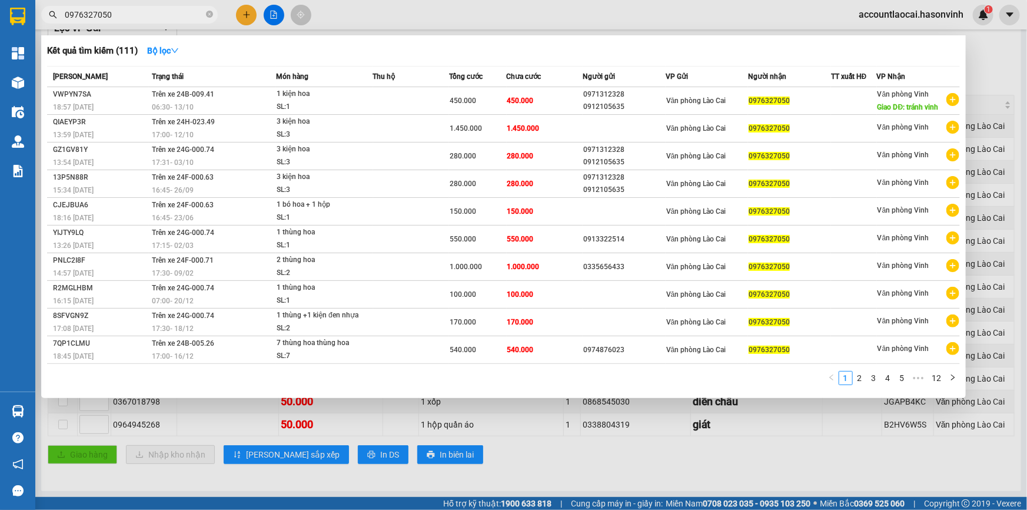
click at [112, 14] on input "0976327050" at bounding box center [134, 14] width 139 height 13
drag, startPoint x: 112, startPoint y: 14, endPoint x: 32, endPoint y: 9, distance: 80.2
click at [32, 9] on section "Kết quả tìm kiếm ( 111 ) Bộ lọc Mã ĐH Trạng thái Món hàng Thu hộ Tổng cước Chưa…" at bounding box center [513, 255] width 1027 height 510
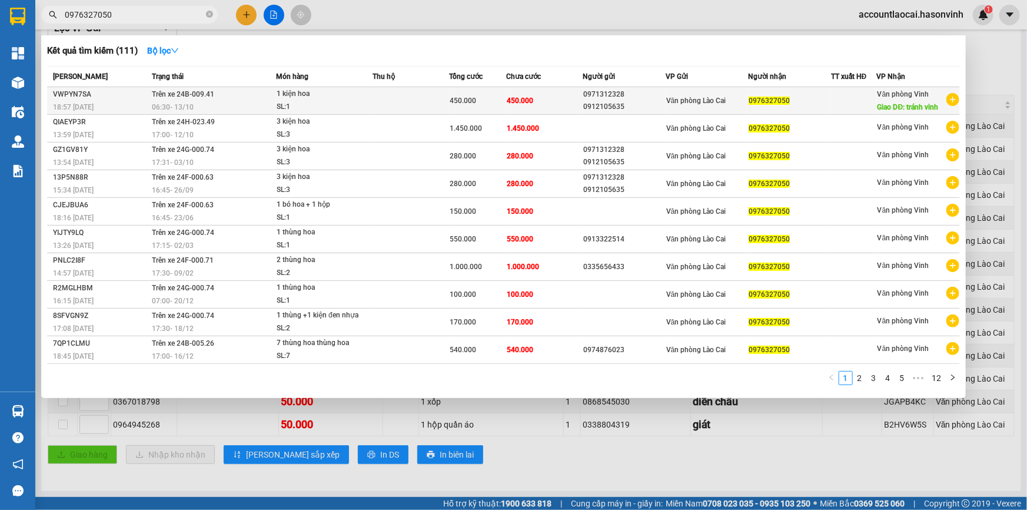
paste input "367018798"
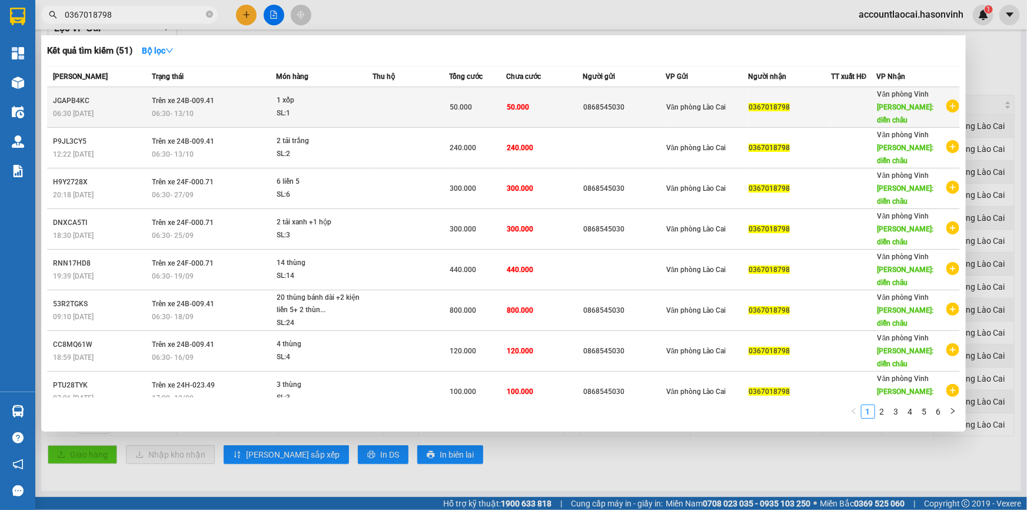
type input "0367018798"
click at [222, 107] on div "06:30 [DATE]" at bounding box center [214, 113] width 124 height 13
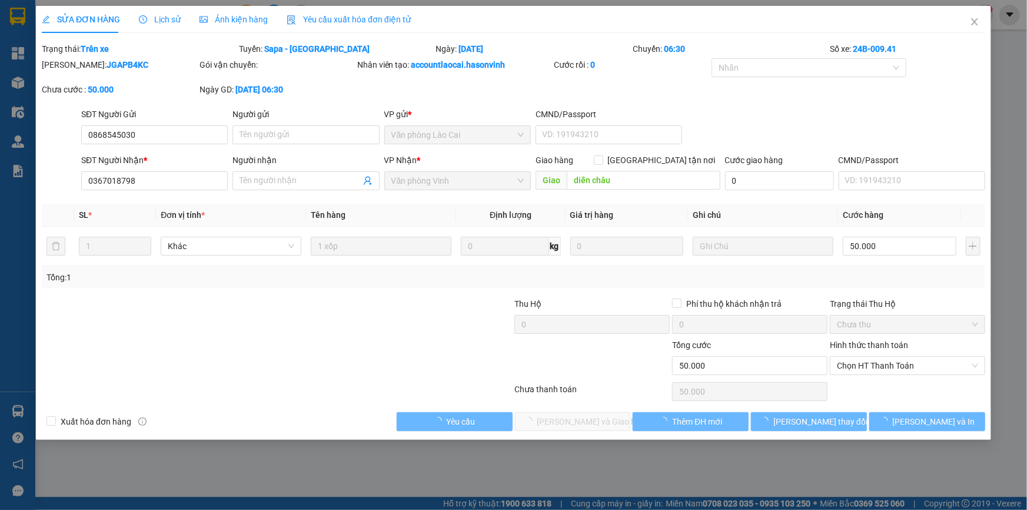
type input "0868545030"
type input "0367018798"
type input "diễn châu"
type input "0"
type input "50.000"
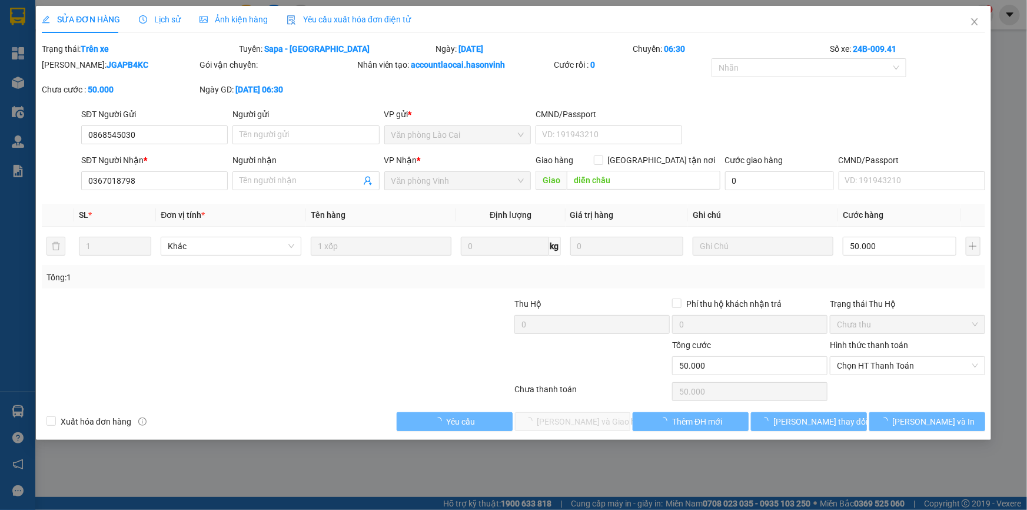
type input "50.000"
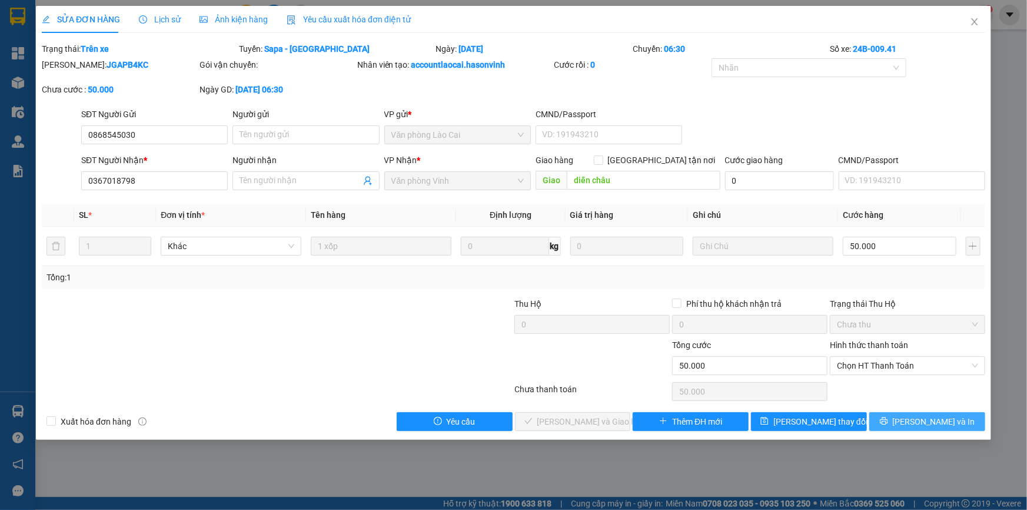
click at [915, 419] on button "[PERSON_NAME] và In" at bounding box center [927, 421] width 116 height 19
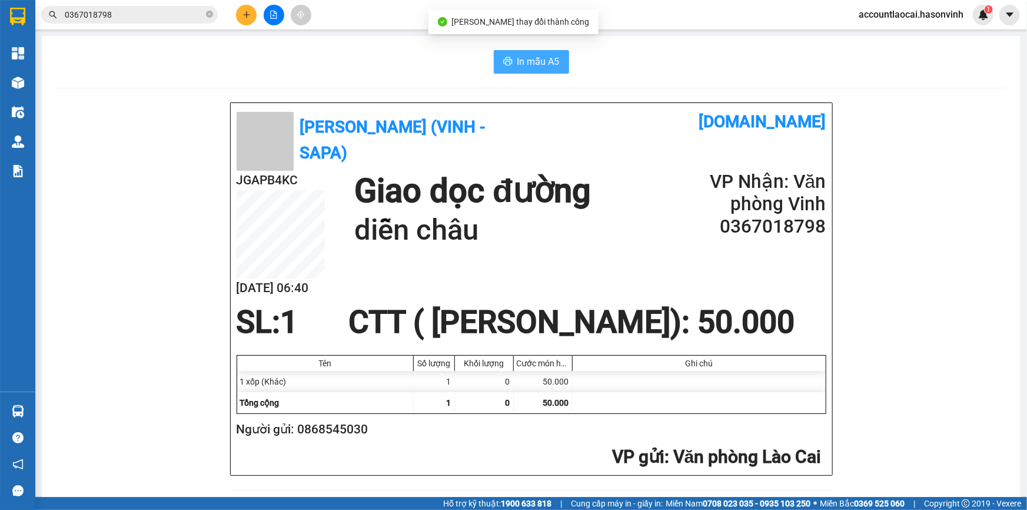
click at [537, 58] on span "In mẫu A5" at bounding box center [538, 61] width 42 height 15
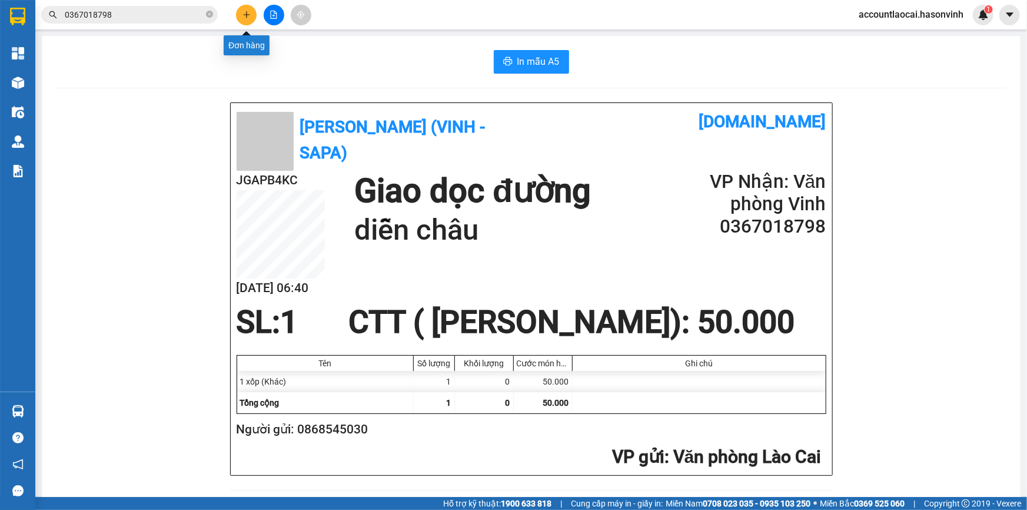
click at [245, 12] on icon "plus" at bounding box center [246, 15] width 8 height 8
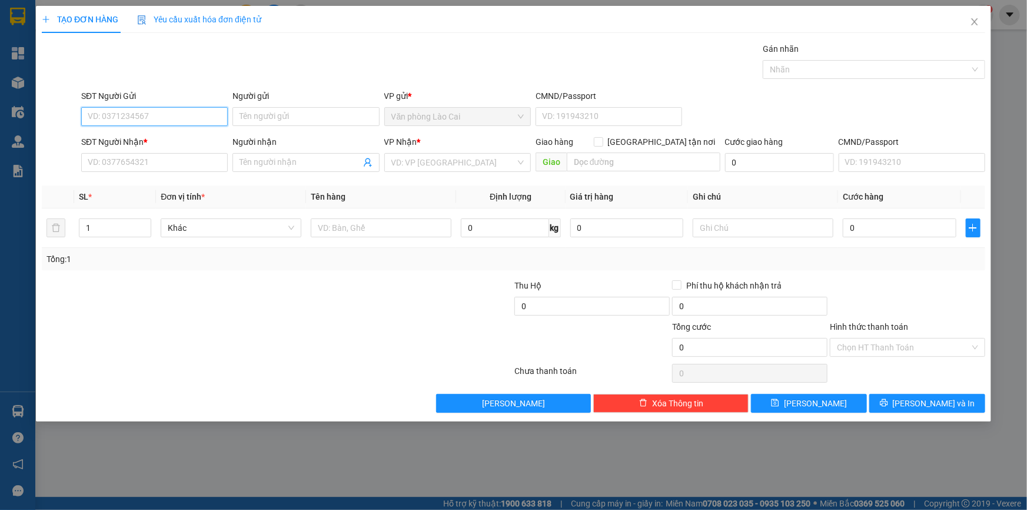
click at [134, 115] on input "SĐT Người Gửi" at bounding box center [154, 116] width 147 height 19
click at [134, 116] on input "73448" at bounding box center [154, 116] width 147 height 19
click at [119, 118] on input "73448" at bounding box center [154, 116] width 147 height 19
click at [121, 141] on div "0983473448" at bounding box center [154, 140] width 132 height 13
type input "0983473448"
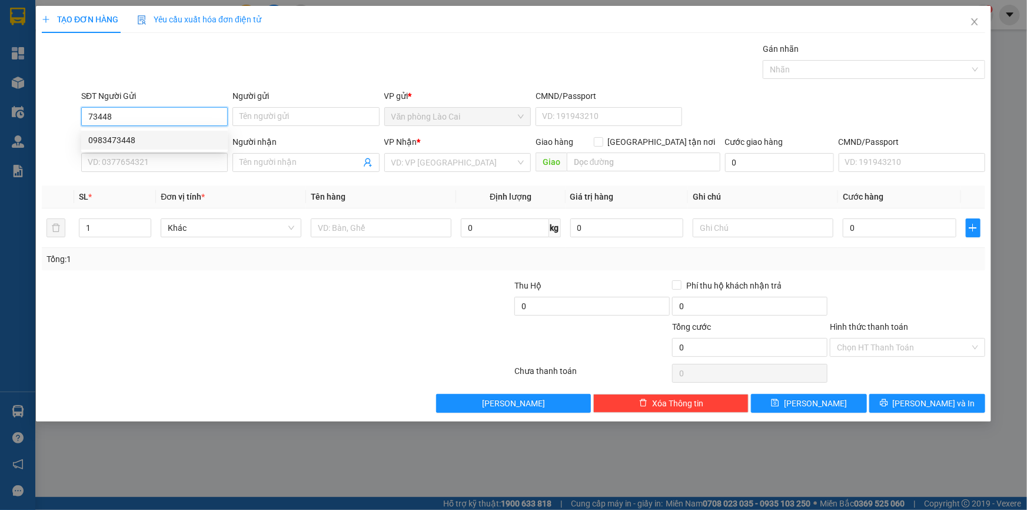
type input "0979799838"
type input "diễn châu"
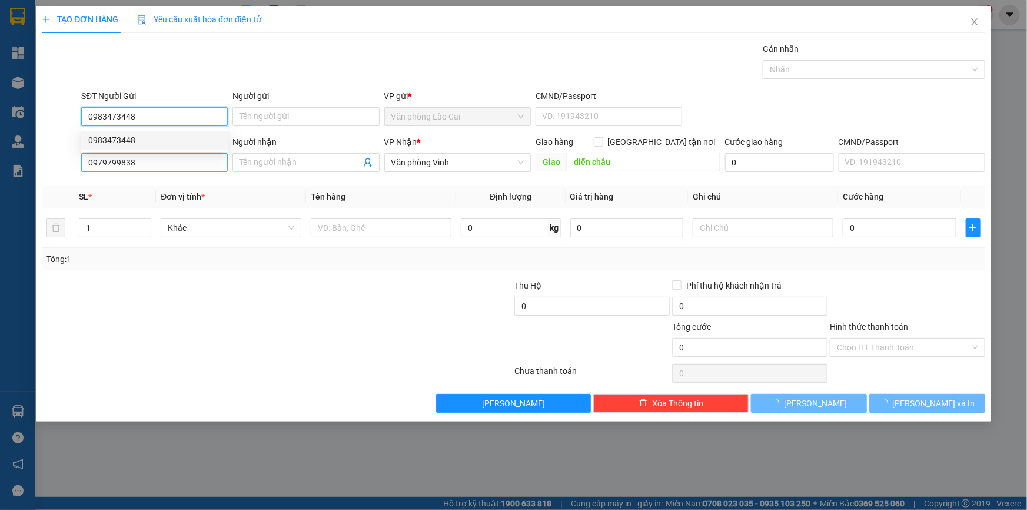
type input "50.000"
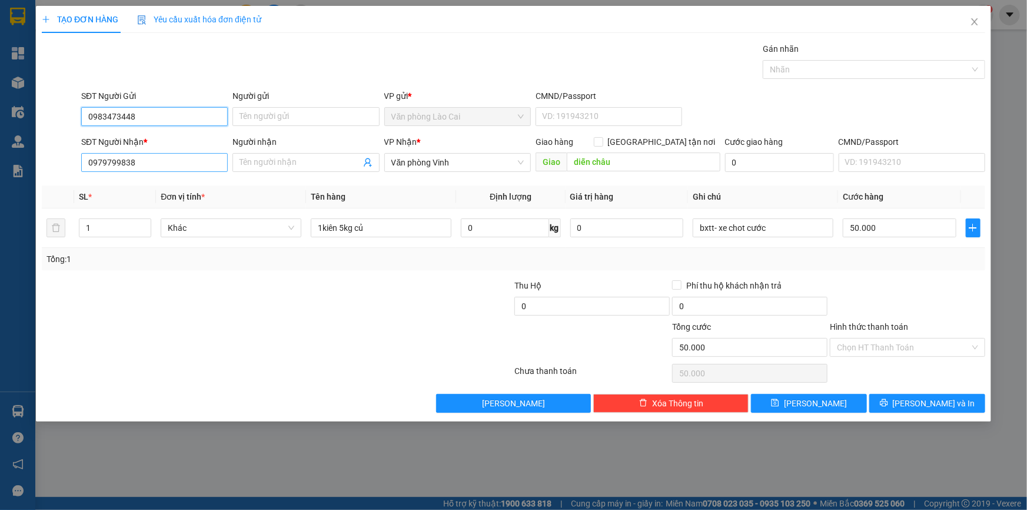
type input "0983473448"
drag, startPoint x: 144, startPoint y: 165, endPoint x: 84, endPoint y: 158, distance: 60.4
click at [84, 158] on input "0979799838" at bounding box center [154, 162] width 147 height 19
click at [151, 190] on div "0986998047" at bounding box center [154, 186] width 132 height 13
type input "0986998047"
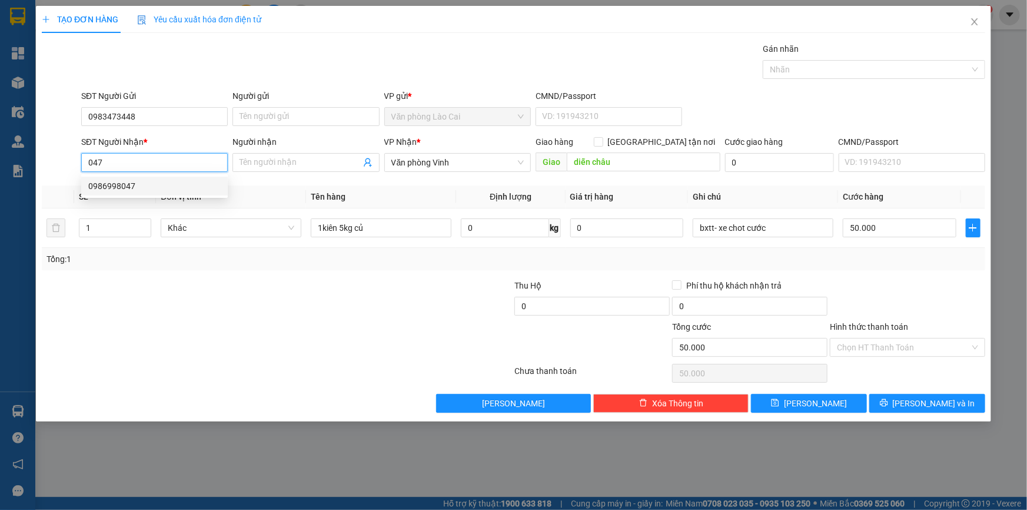
type input "hà tĩnh"
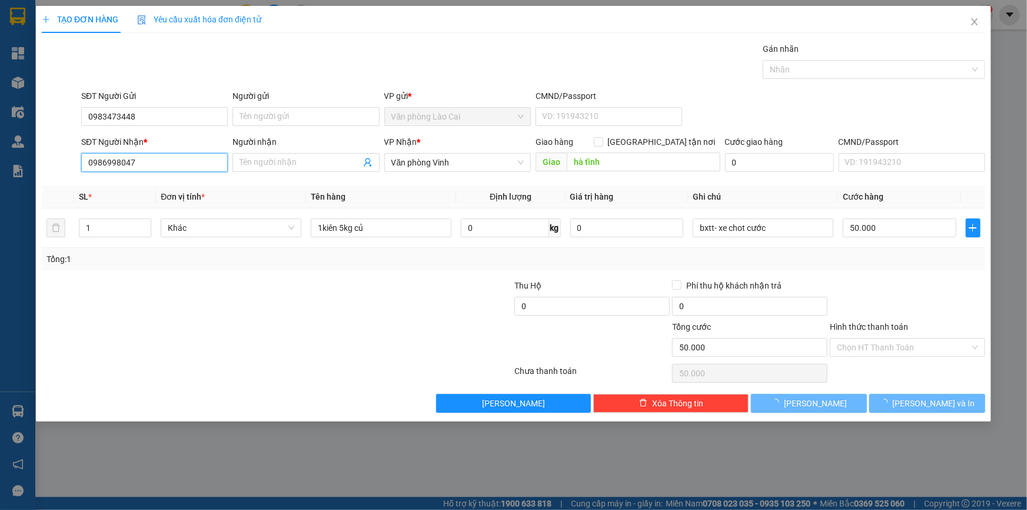
type input "220.000"
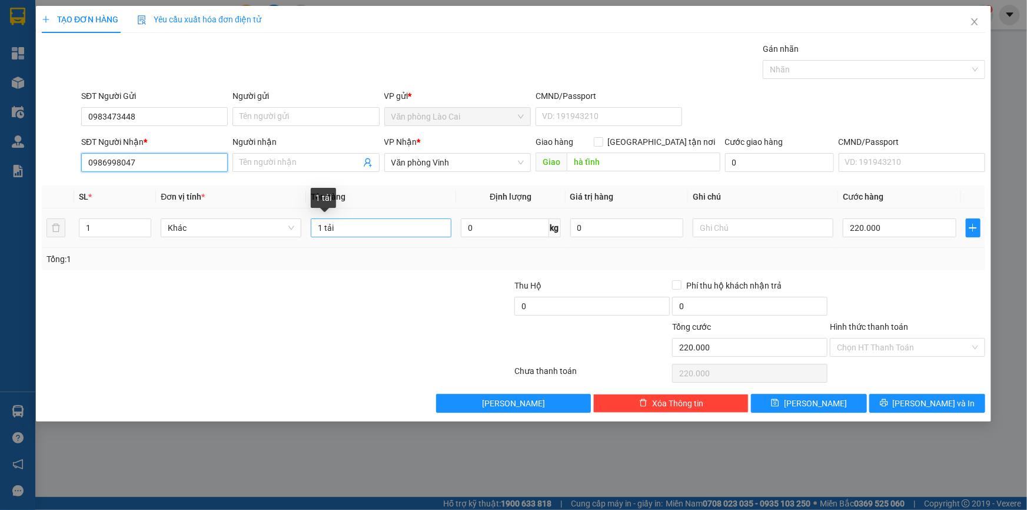
type input "0986998047"
drag, startPoint x: 325, startPoint y: 222, endPoint x: 365, endPoint y: 234, distance: 41.2
click at [365, 234] on input "1 tải" at bounding box center [381, 227] width 141 height 19
type input "1 hộp 20kg"
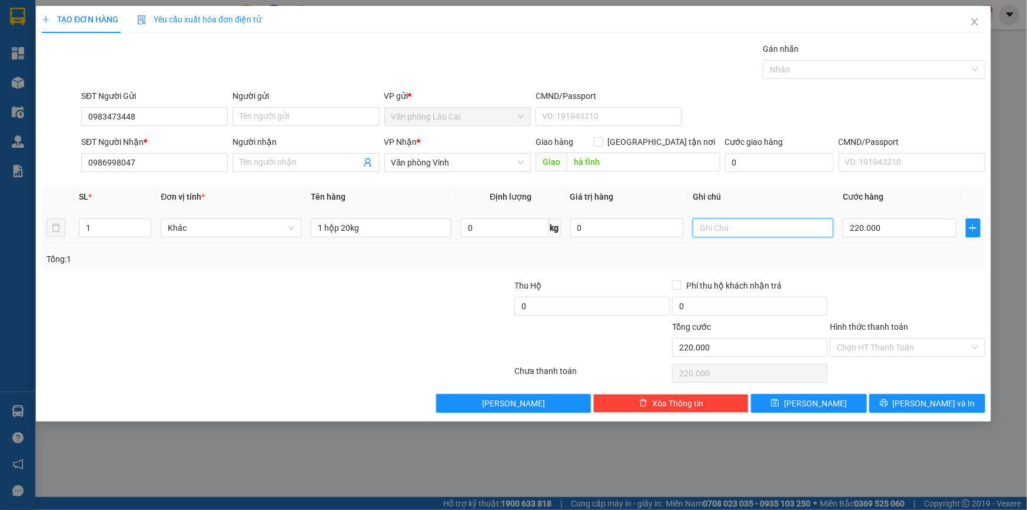
click at [729, 230] on input "text" at bounding box center [763, 227] width 141 height 19
type input "bxtt"
click at [897, 232] on input "220.000" at bounding box center [900, 227] width 114 height 19
type input "8"
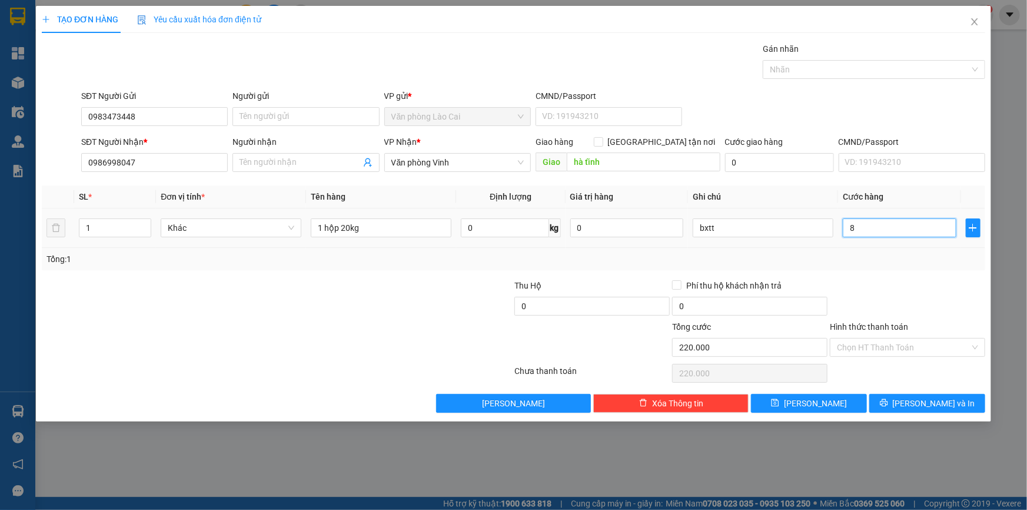
type input "8"
type input "80"
type input "800"
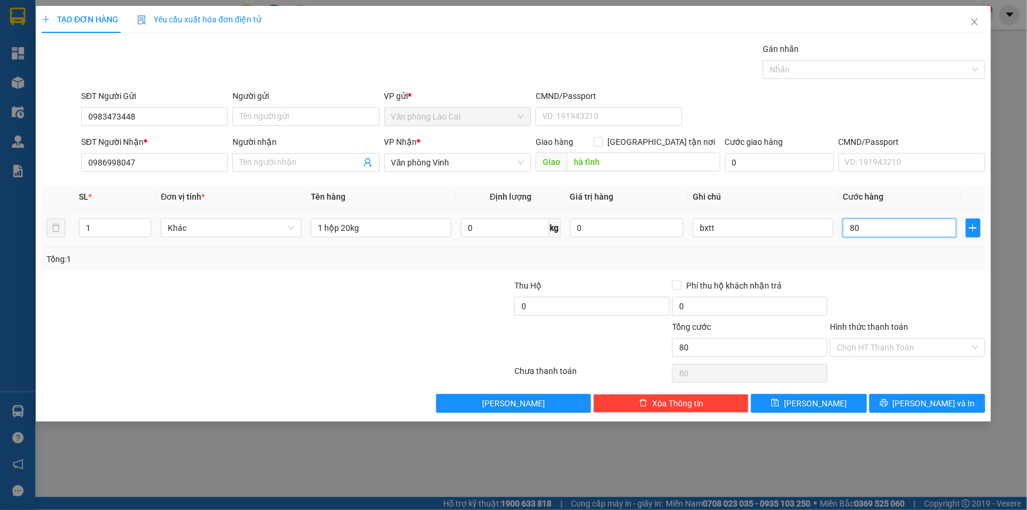
type input "800"
type input "8.000"
type input "80.000"
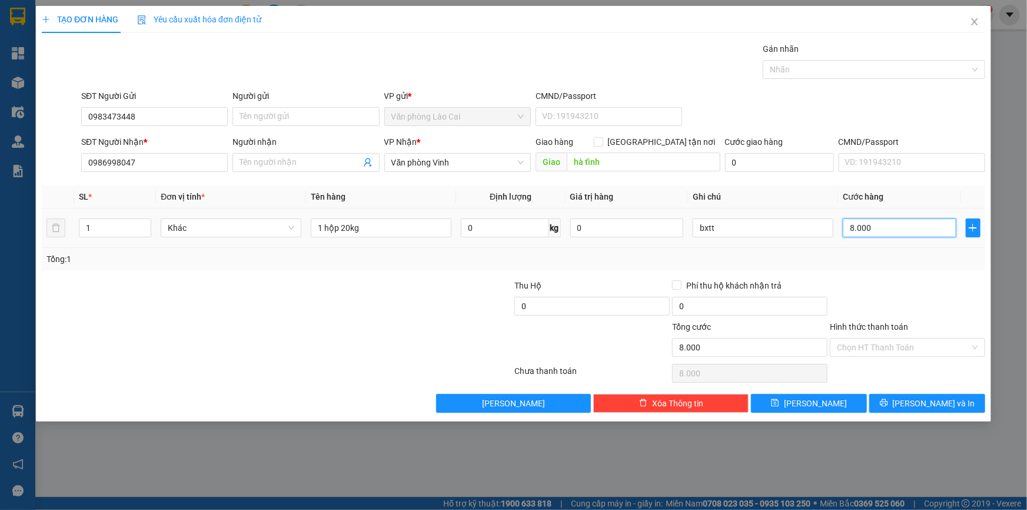
type input "80.000"
click at [826, 400] on button "[PERSON_NAME]" at bounding box center [809, 403] width 116 height 19
type input "0"
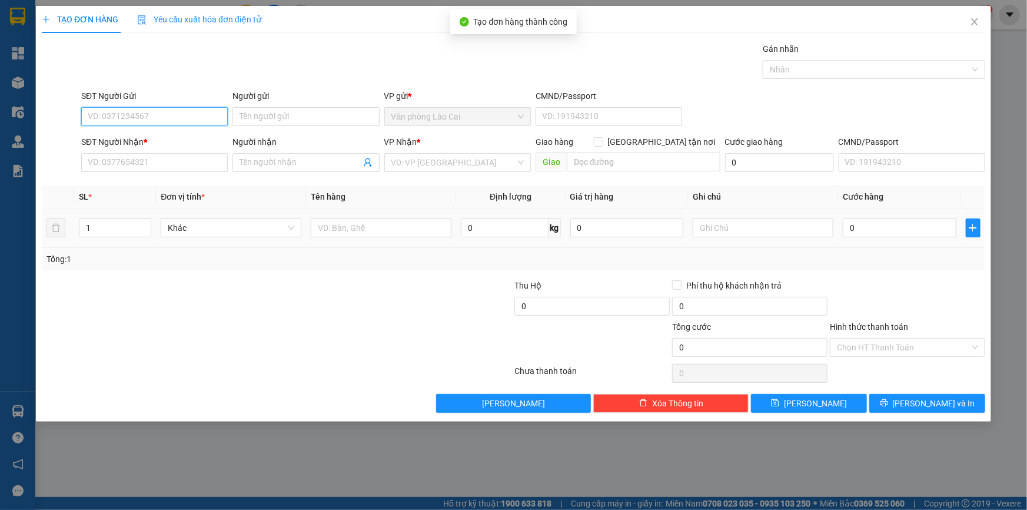
click at [143, 114] on input "SĐT Người Gửi" at bounding box center [154, 116] width 147 height 19
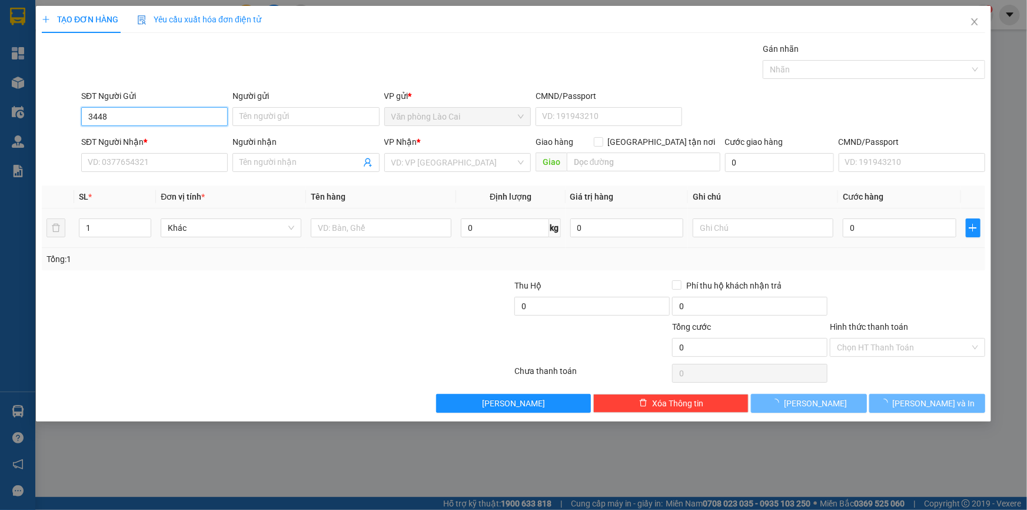
click at [143, 114] on input "3448" at bounding box center [154, 116] width 147 height 19
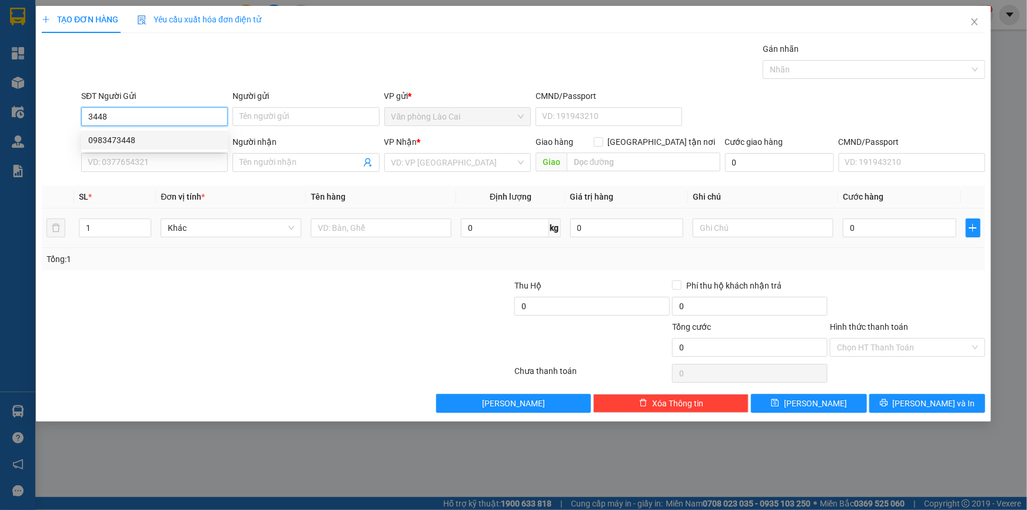
click at [135, 139] on div "0983473448" at bounding box center [154, 140] width 132 height 13
type input "0983473448"
type input "0986998047"
type input "hà tĩnh"
type input "80.000"
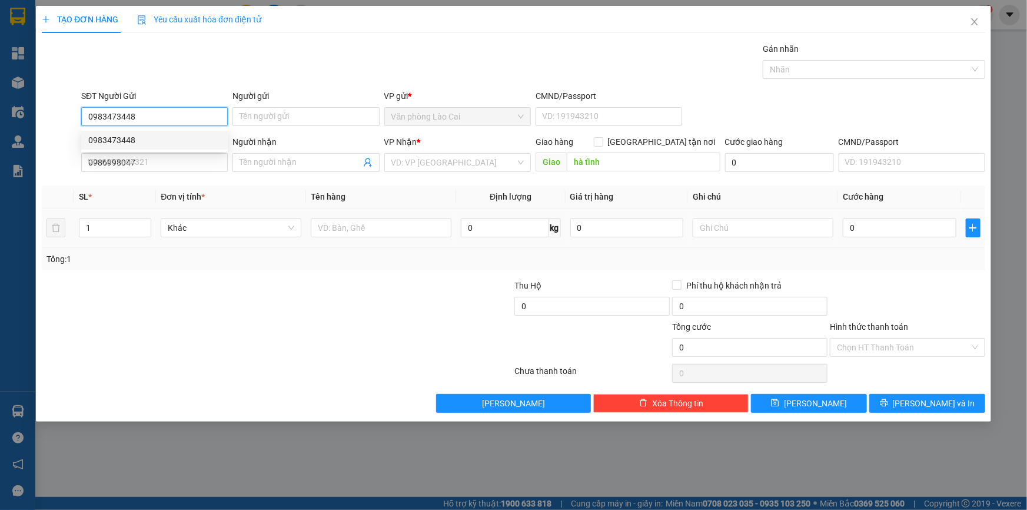
type input "80.000"
type input "0983473448"
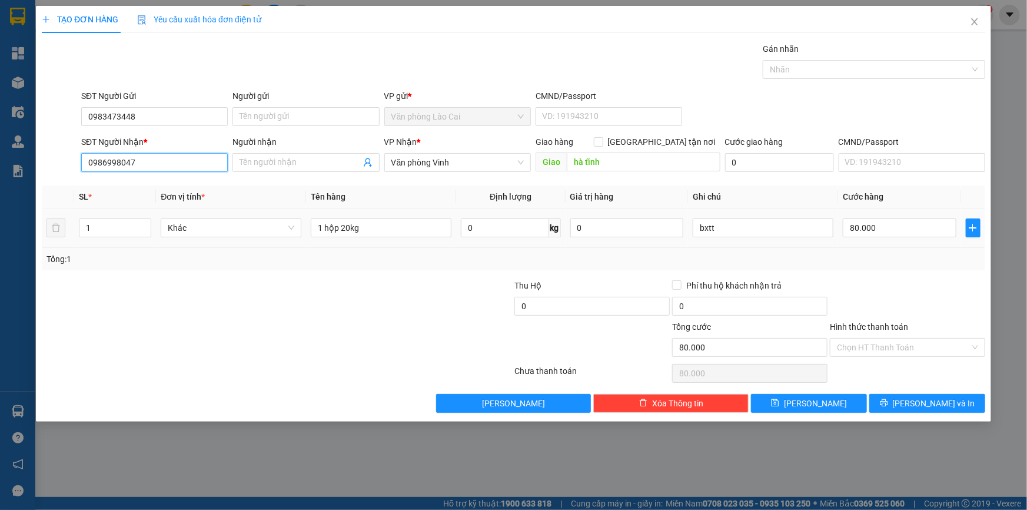
drag, startPoint x: 145, startPoint y: 169, endPoint x: 49, endPoint y: 149, distance: 97.9
click at [49, 149] on div "SĐT Người Nhận * 0986998047 0986998047 Người nhận Tên người nhận VP Nhận * Văn …" at bounding box center [514, 155] width 946 height 41
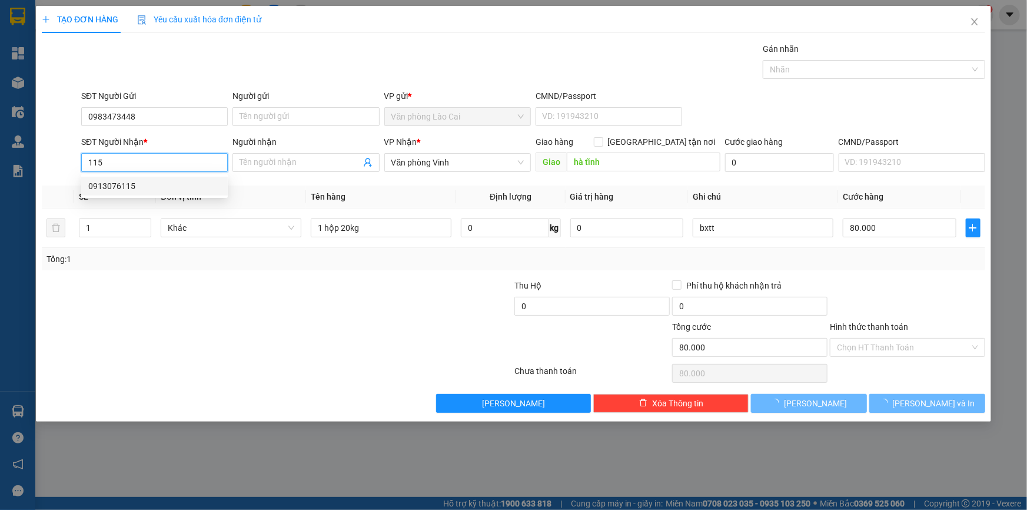
click at [157, 190] on div "0913076115" at bounding box center [154, 186] width 132 height 13
type input "0913076115"
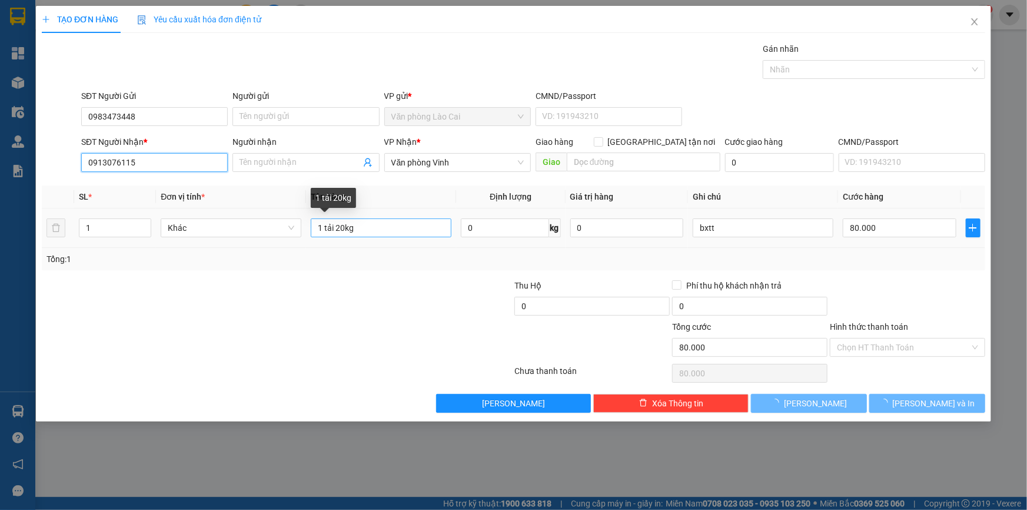
type input "0913076115"
drag, startPoint x: 336, startPoint y: 230, endPoint x: 414, endPoint y: 247, distance: 80.2
click at [414, 247] on div "SL * Đơn vị tính * Tên hàng Định lượng Giá trị hàng Ghi chú Cước hàng 1 Khác 1 …" at bounding box center [513, 227] width 943 height 85
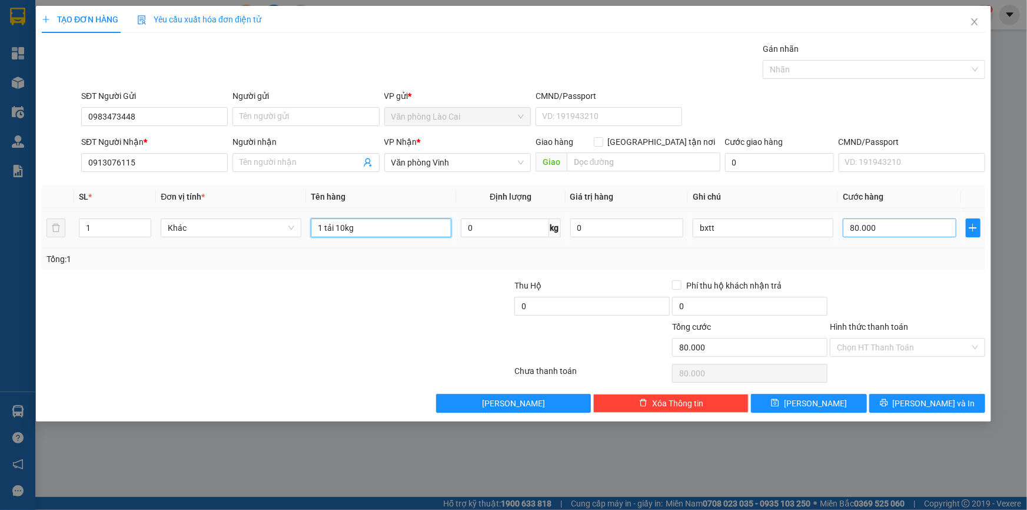
type input "1 tải 10kg"
click at [893, 230] on input "80.000" at bounding box center [900, 227] width 114 height 19
type input "5"
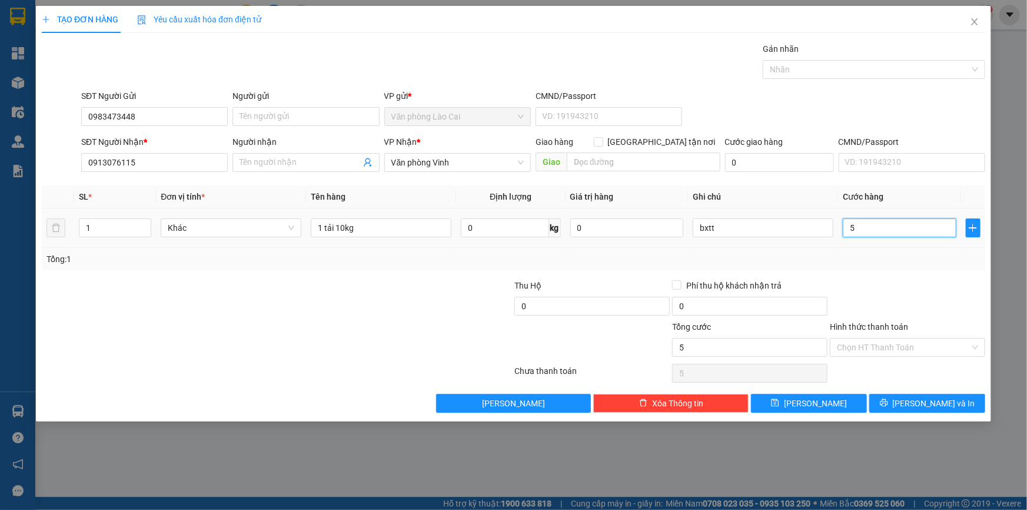
type input "50"
type input "500"
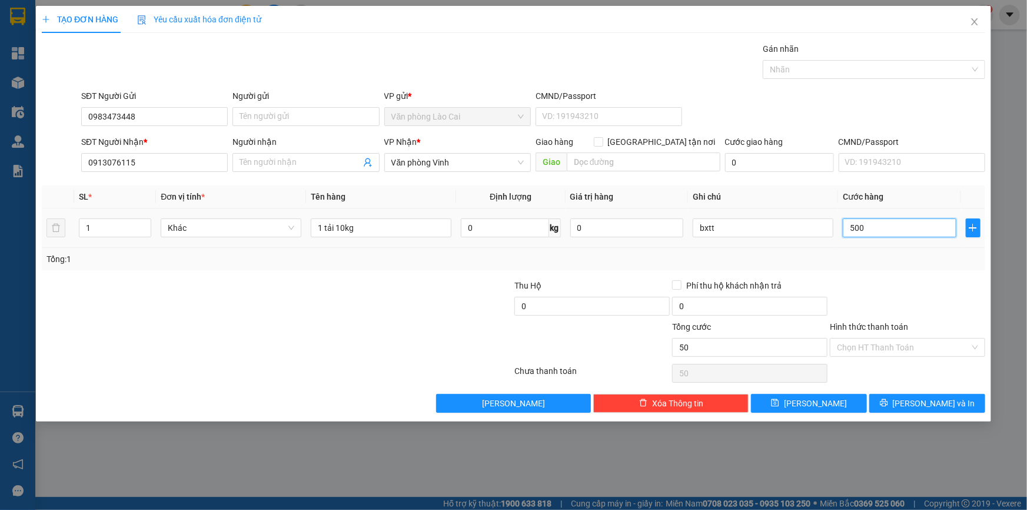
type input "500"
type input "5.000"
type input "50.000"
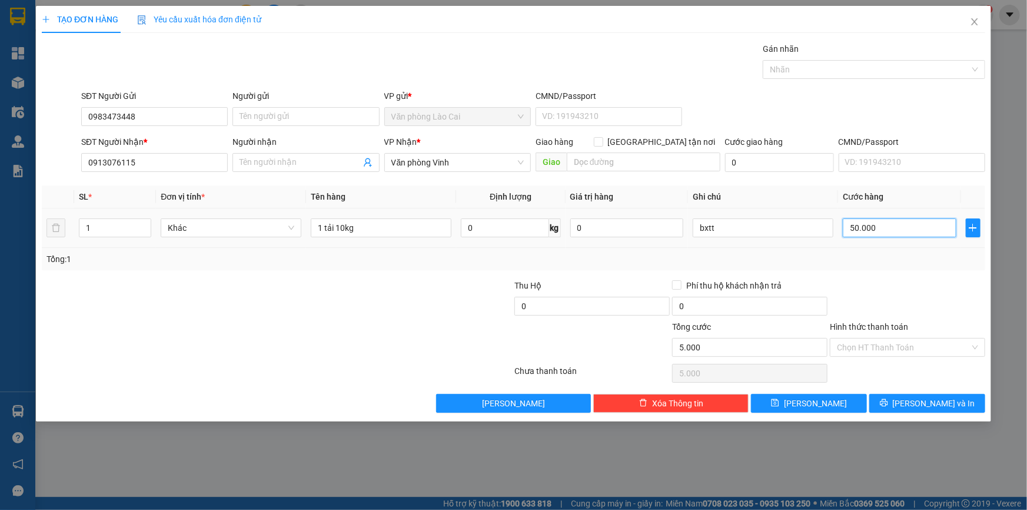
type input "50.000"
click at [842, 398] on button "[PERSON_NAME]" at bounding box center [809, 403] width 116 height 19
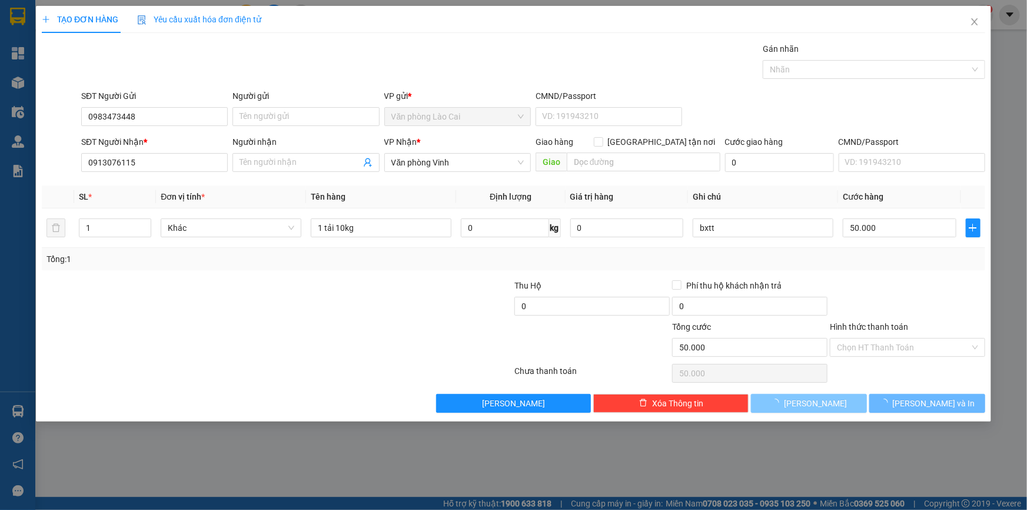
type input "0"
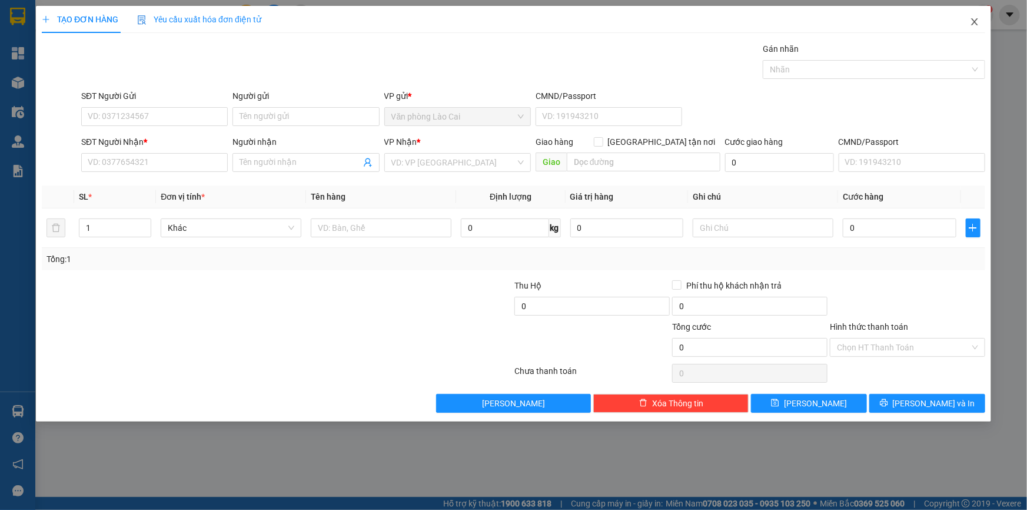
click at [971, 21] on icon "close" at bounding box center [974, 21] width 9 height 9
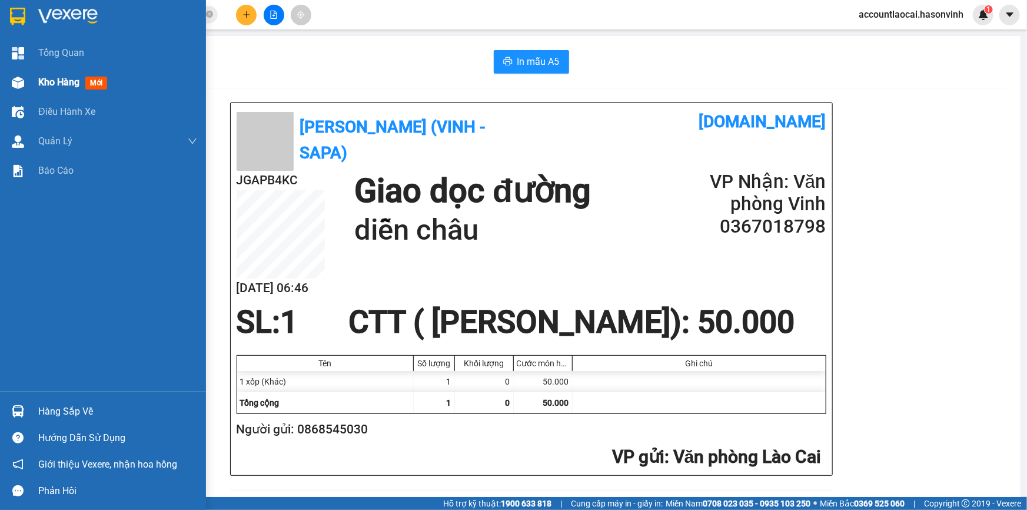
click at [61, 82] on span "Kho hàng" at bounding box center [58, 82] width 41 height 11
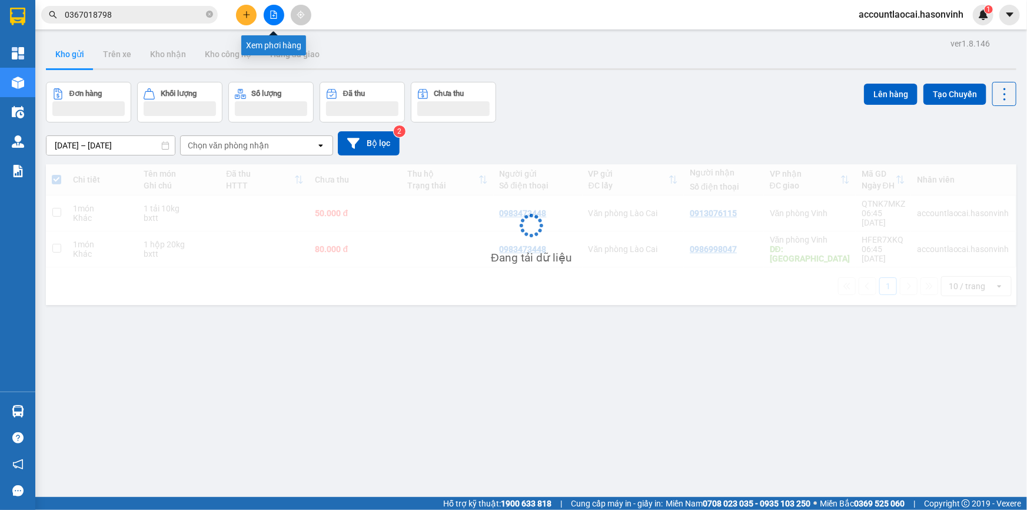
click at [271, 16] on icon "file-add" at bounding box center [274, 15] width 8 height 8
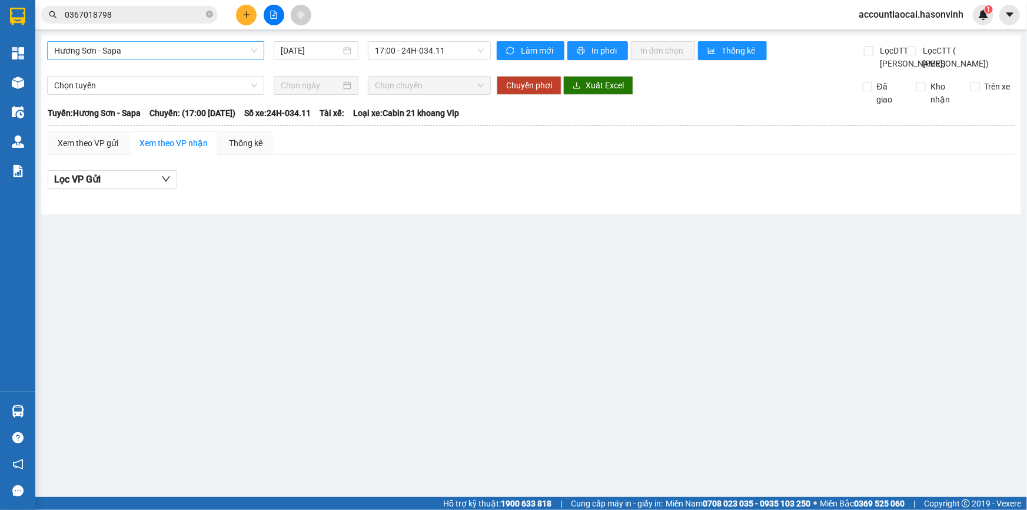
click at [194, 50] on span "Hương Sơn - Sapa" at bounding box center [155, 51] width 203 height 18
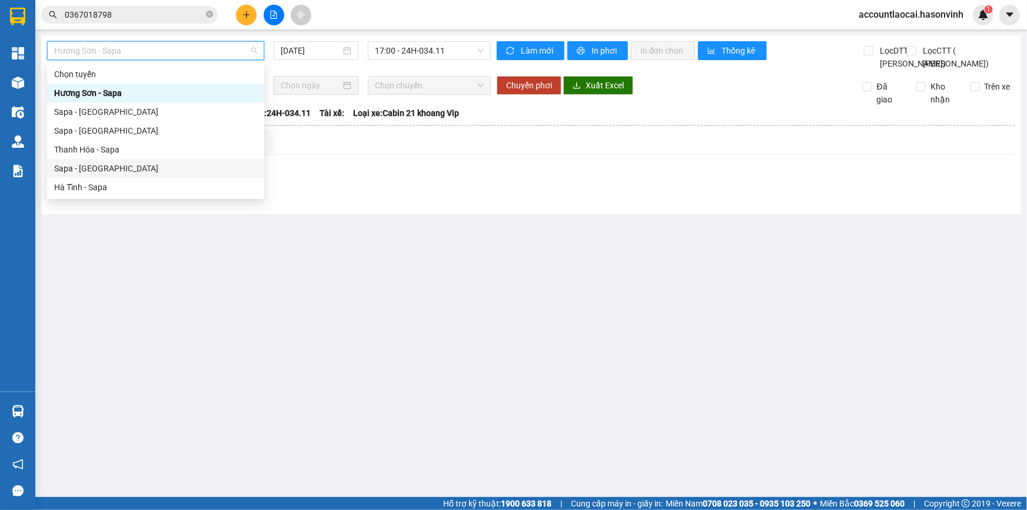
click at [88, 171] on div "Sapa - [GEOGRAPHIC_DATA]" at bounding box center [155, 168] width 203 height 13
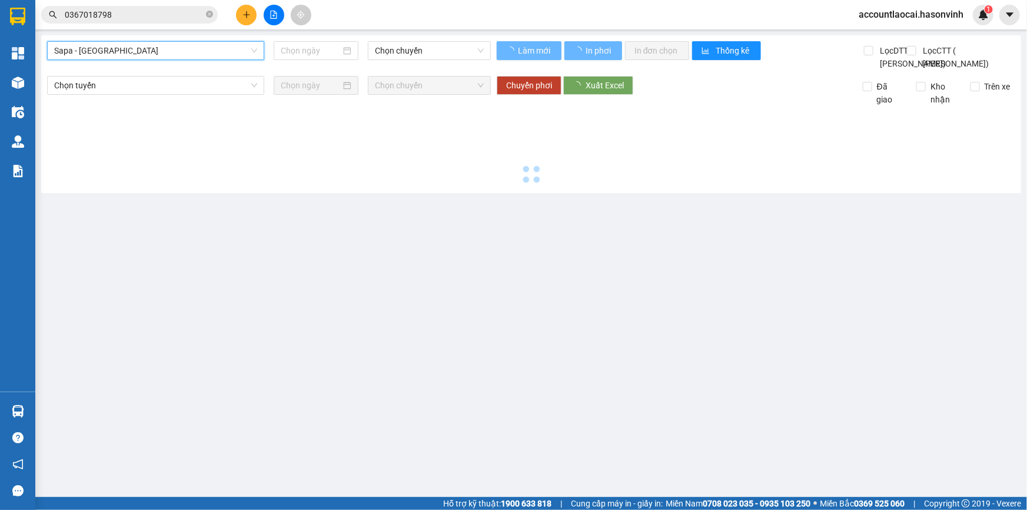
type input "[DATE]"
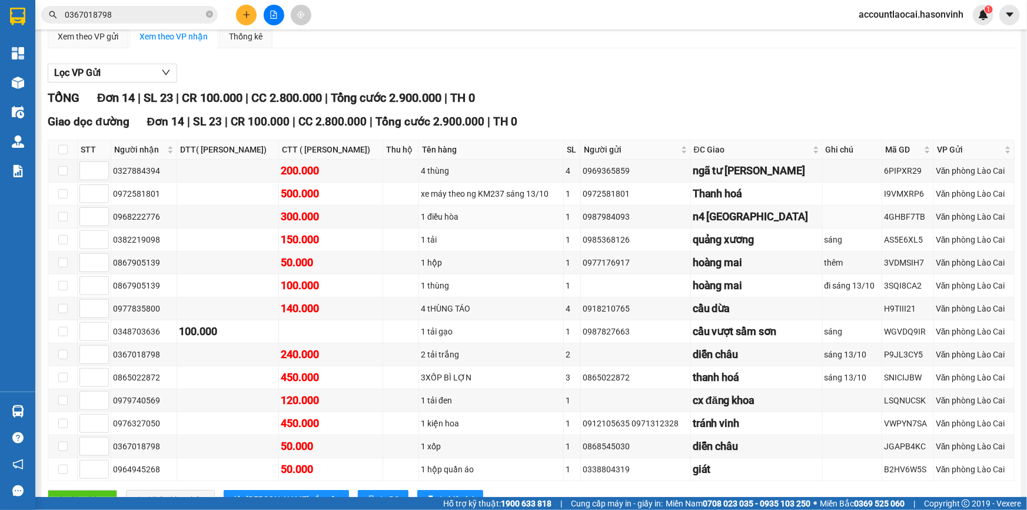
scroll to position [187, 0]
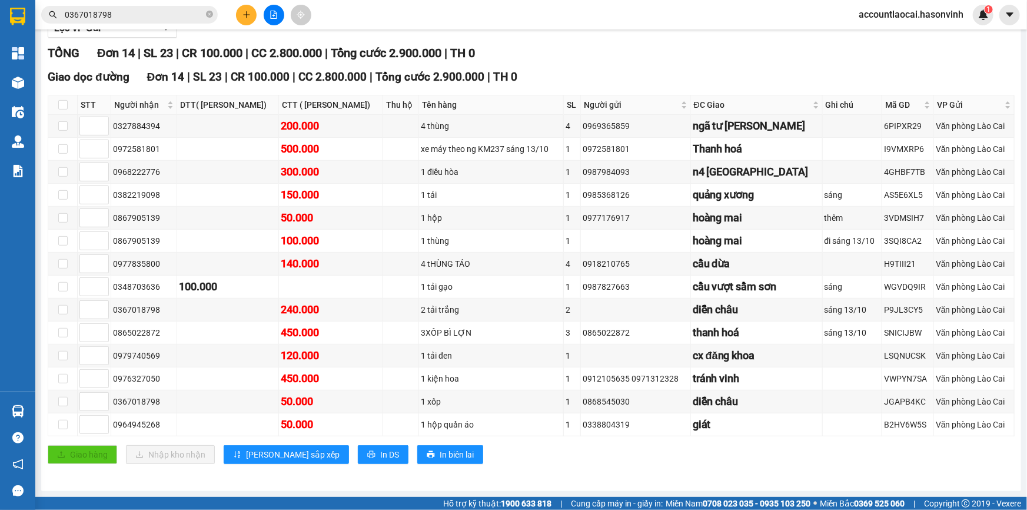
click at [123, 8] on input "0367018798" at bounding box center [134, 14] width 139 height 13
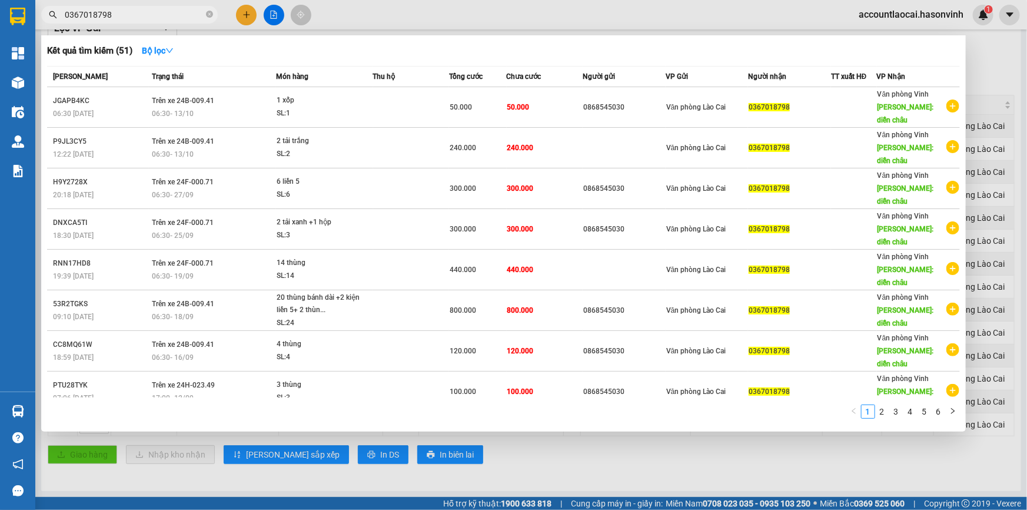
drag, startPoint x: 128, startPoint y: 19, endPoint x: 42, endPoint y: 4, distance: 87.2
click at [42, 5] on div "Kết quả tìm kiếm ( 51 ) Bộ lọc Mã ĐH Trạng thái Món hàng Thu hộ Tổng cước Chưa …" at bounding box center [115, 15] width 230 height 21
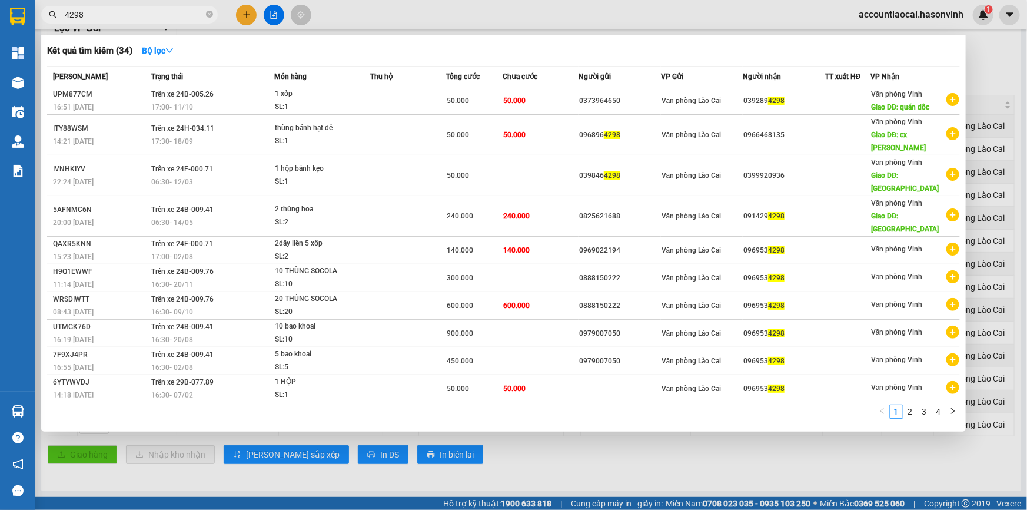
type input "4298"
click at [206, 16] on icon "close-circle" at bounding box center [209, 14] width 7 height 7
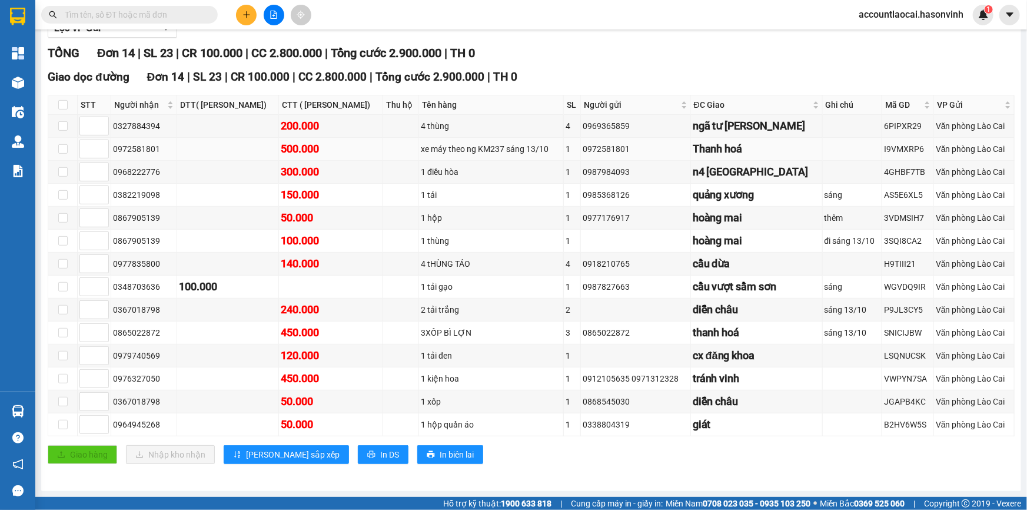
scroll to position [0, 0]
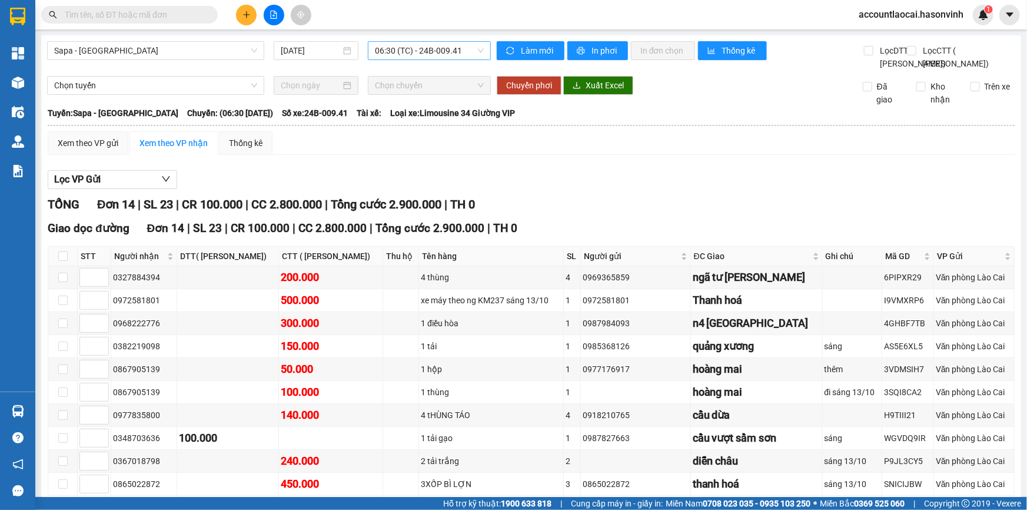
click at [424, 52] on span "06:30 (TC) - 24B-009.41" at bounding box center [429, 51] width 109 height 18
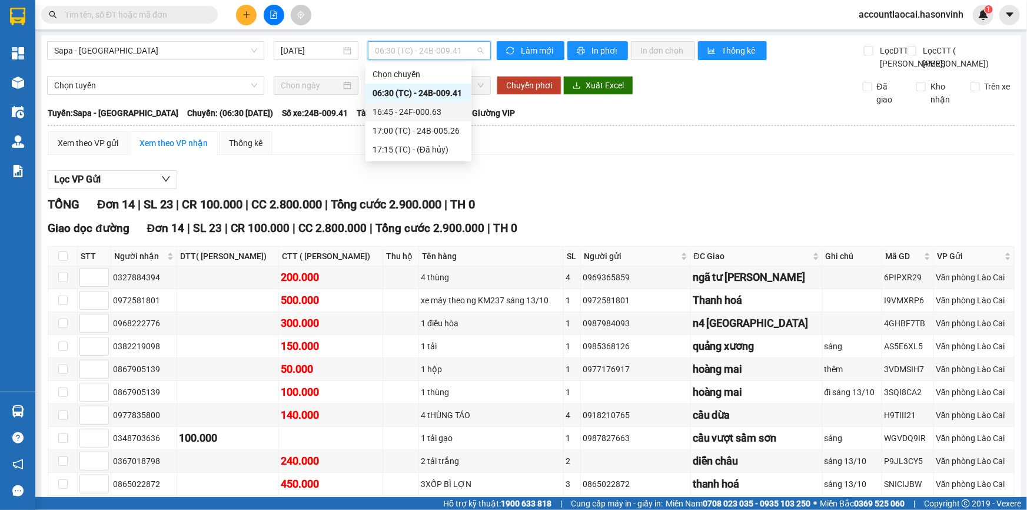
click at [430, 111] on div "16:45 - 24F-000.63" at bounding box center [419, 111] width 92 height 13
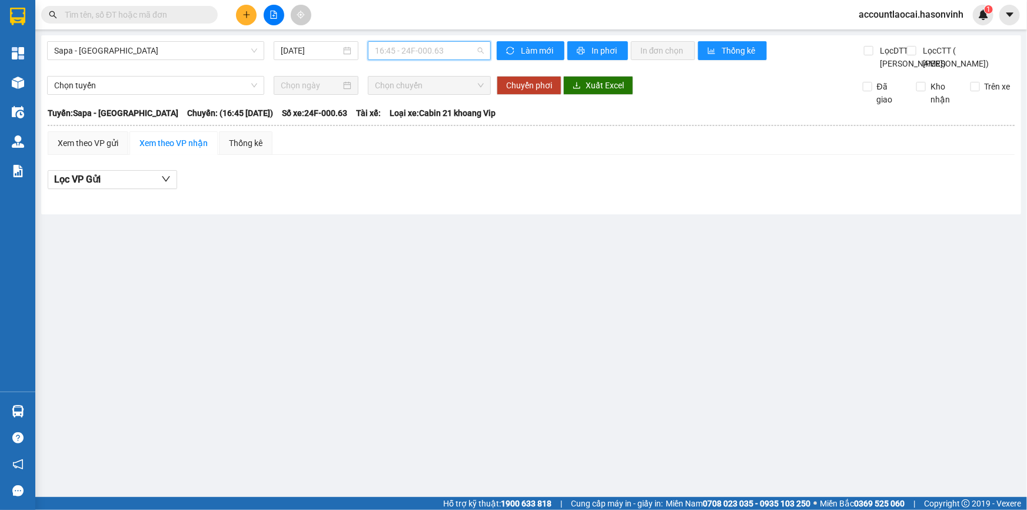
click at [420, 51] on span "16:45 - 24F-000.63" at bounding box center [429, 51] width 109 height 18
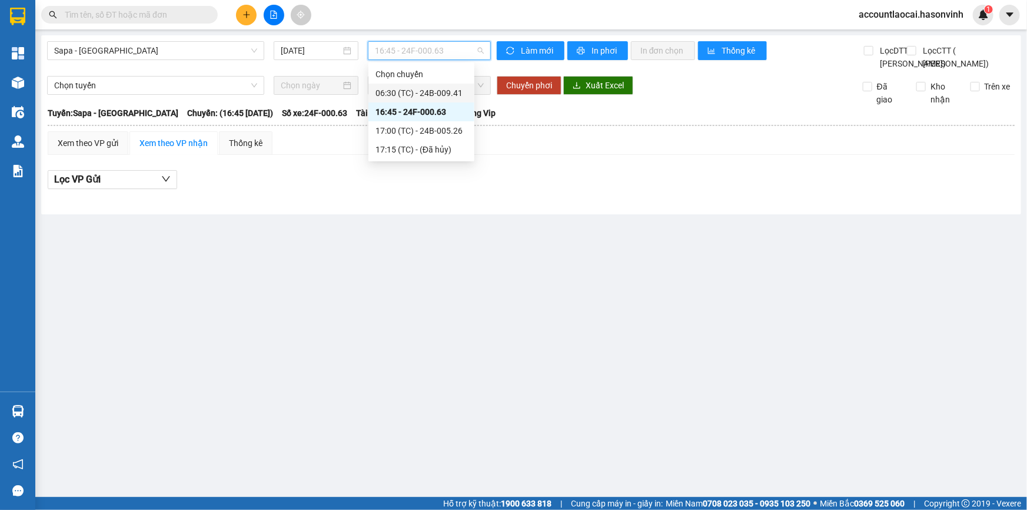
click at [417, 91] on div "06:30 (TC) - 24B-009.41" at bounding box center [422, 93] width 92 height 13
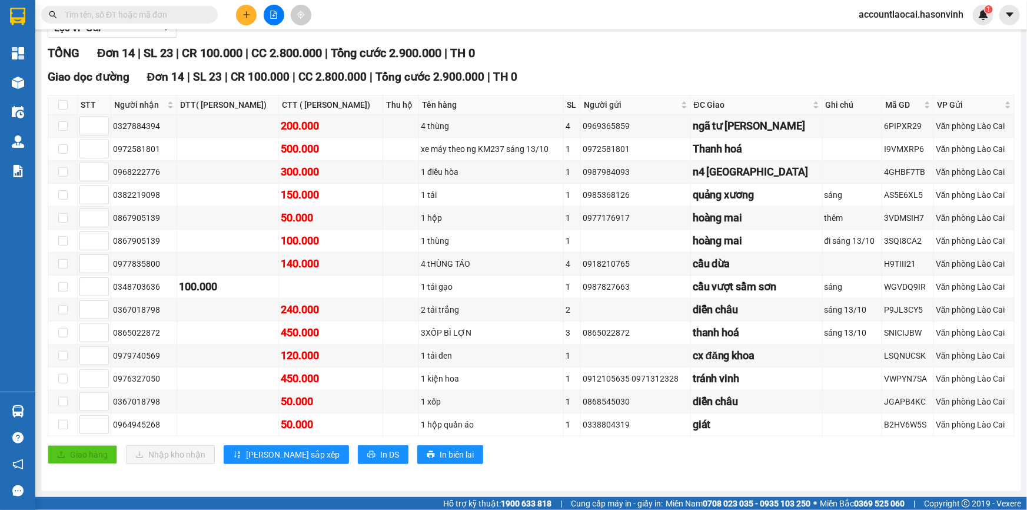
scroll to position [187, 0]
click at [367, 454] on icon "printer" at bounding box center [371, 455] width 8 height 8
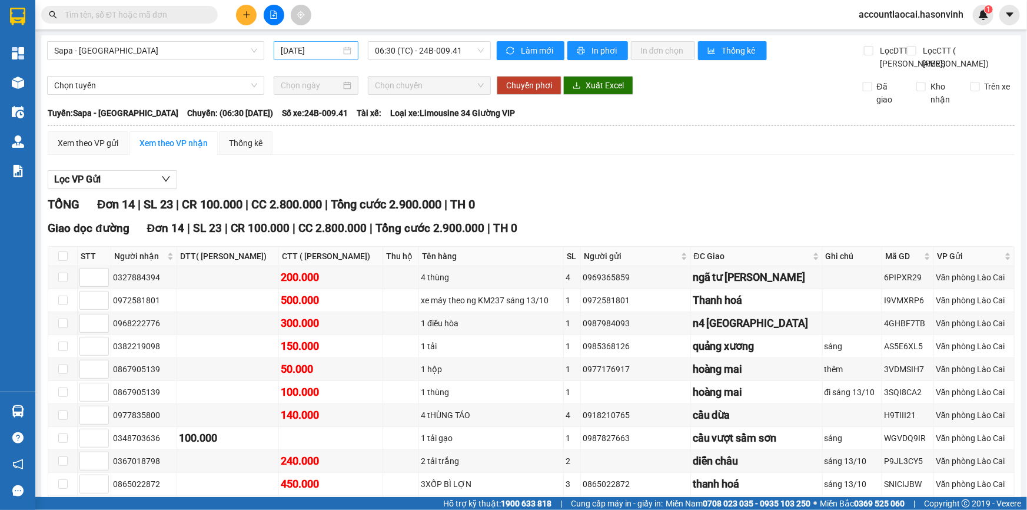
click at [305, 49] on input "[DATE]" at bounding box center [311, 50] width 60 height 13
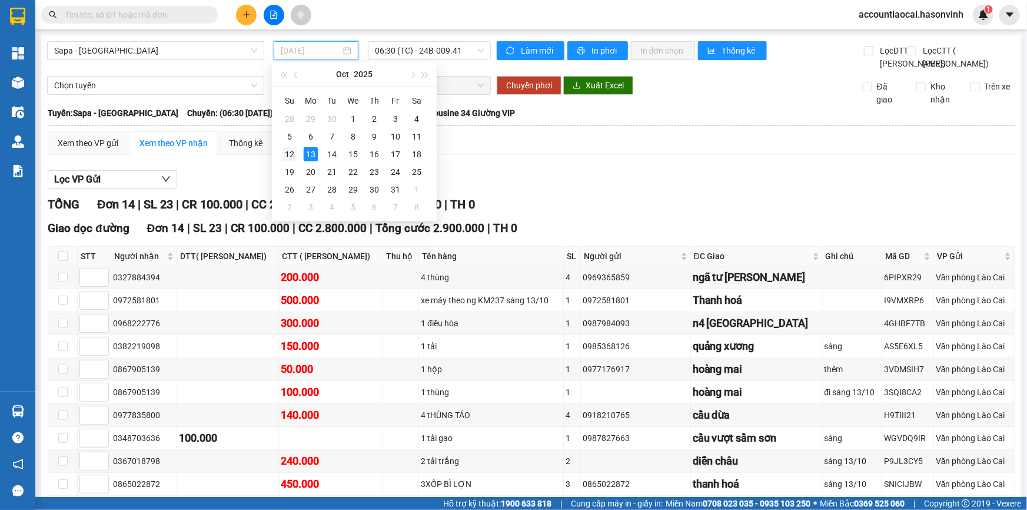
click at [285, 152] on div "12" at bounding box center [290, 154] width 14 height 14
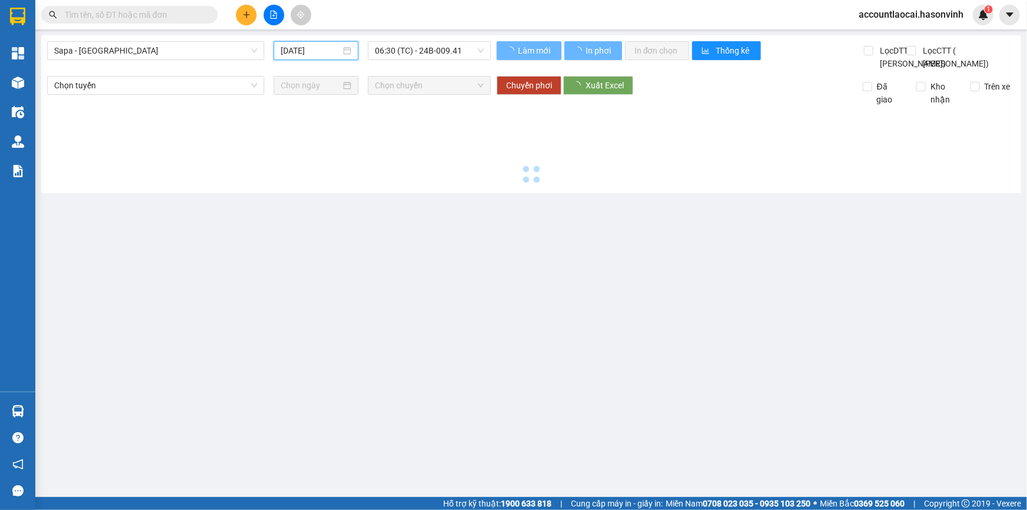
type input "[DATE]"
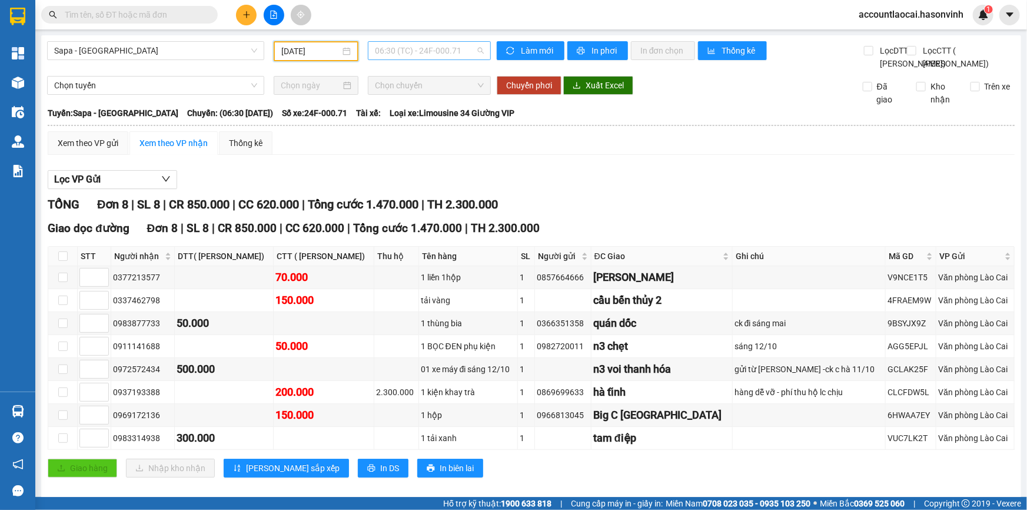
click at [441, 49] on span "06:30 (TC) - 24F-000.71" at bounding box center [429, 51] width 109 height 18
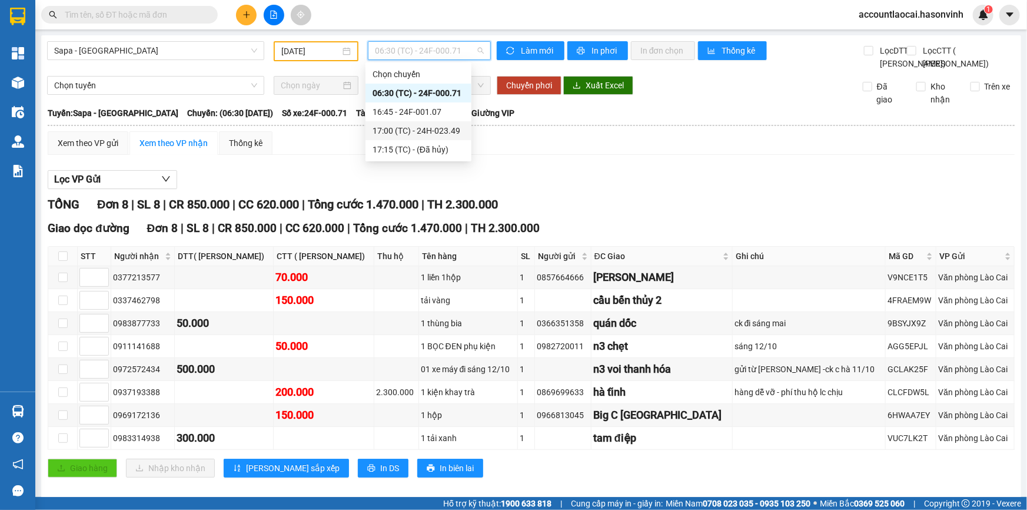
click at [436, 137] on div "17:00 (TC) - 24H-023.49" at bounding box center [419, 130] width 106 height 19
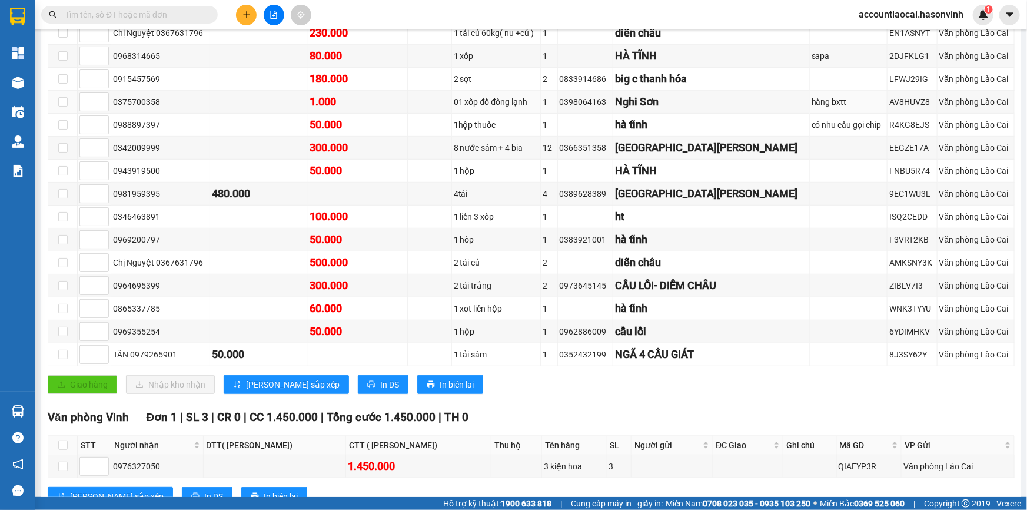
scroll to position [214, 0]
